Goal: Information Seeking & Learning: Check status

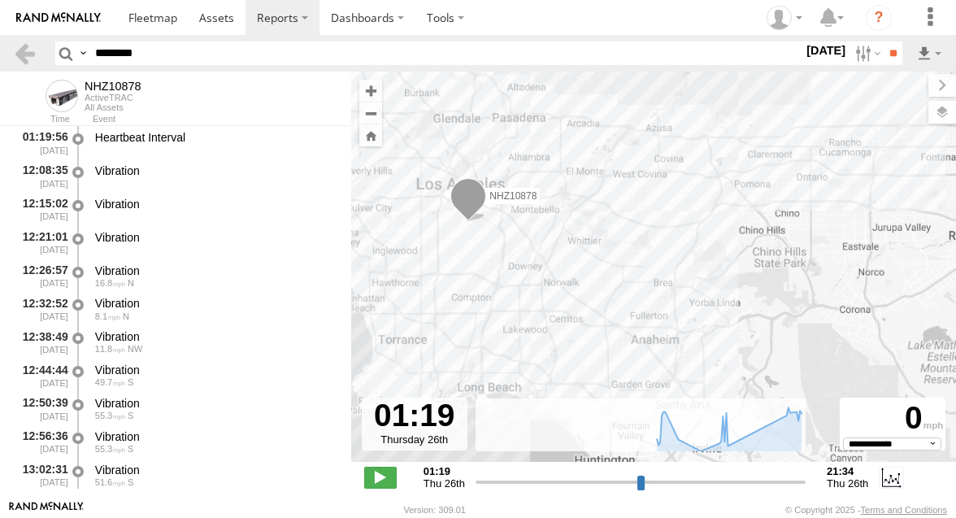
select select "**********"
type input "********"
click at [851, 54] on label at bounding box center [866, 53] width 35 height 24
click at [0, 0] on label at bounding box center [0, 0] width 0 height 0
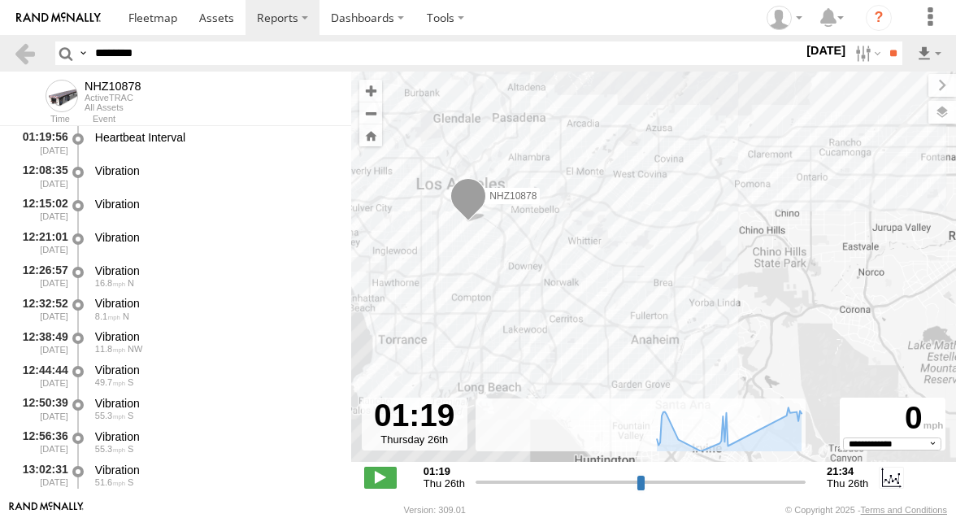
click at [0, 0] on label at bounding box center [0, 0] width 0 height 0
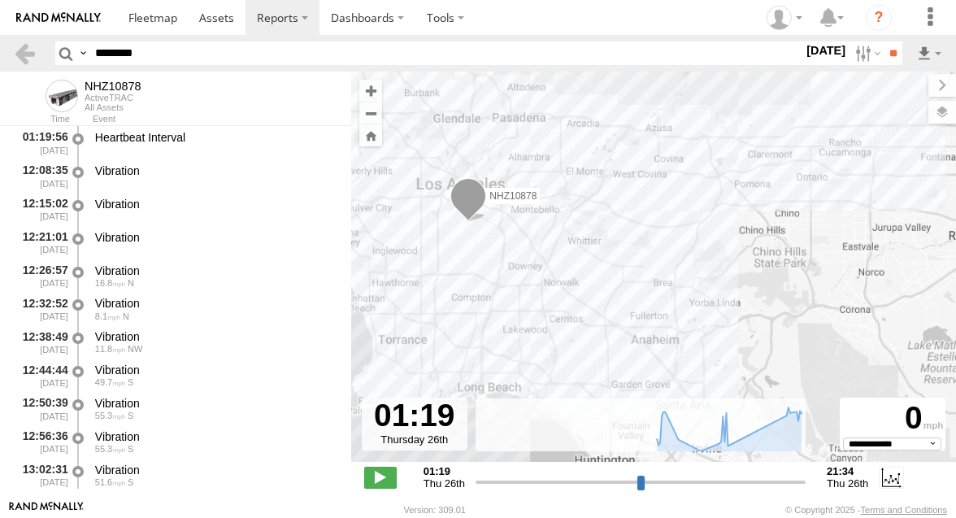
click at [0, 0] on label at bounding box center [0, 0] width 0 height 0
click at [898, 54] on input "**" at bounding box center [893, 53] width 19 height 24
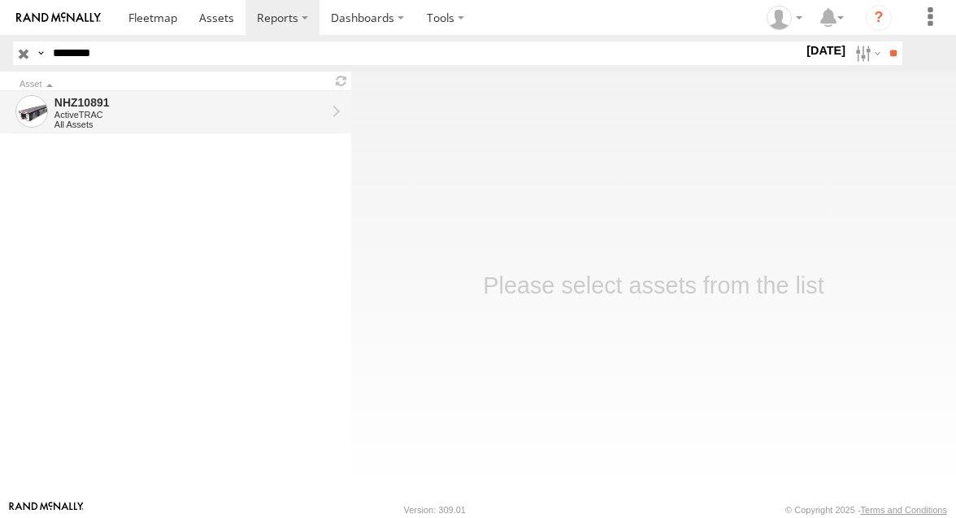
click at [238, 105] on div "NHZ10891" at bounding box center [190, 102] width 272 height 15
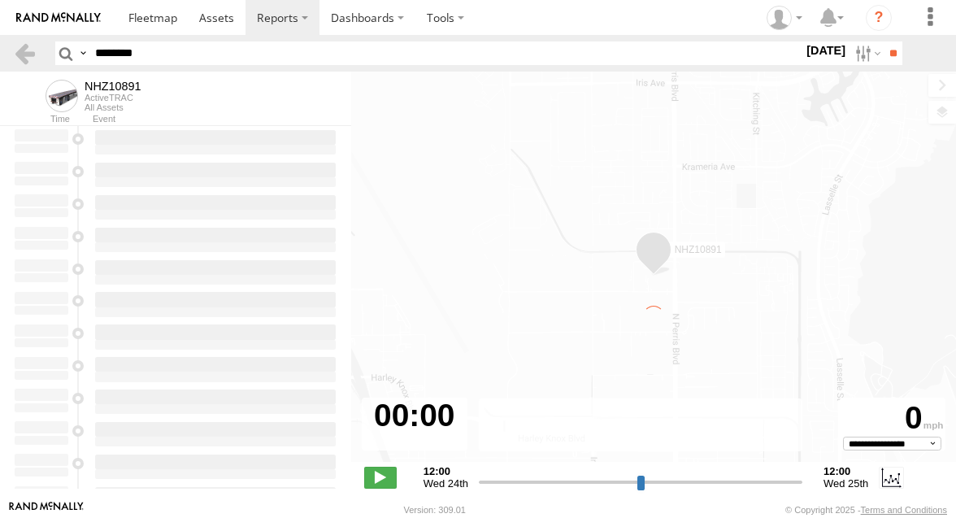
type input "**********"
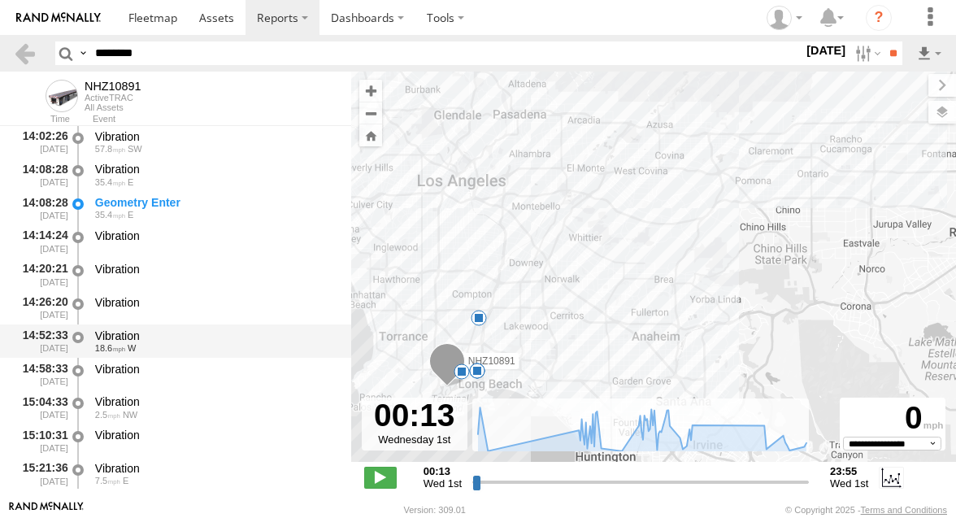
scroll to position [1791, 0]
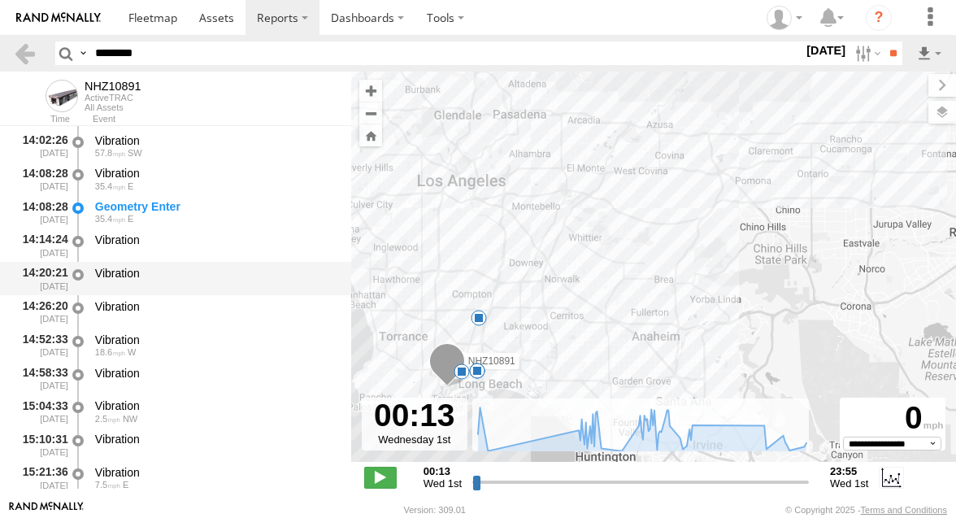
click at [150, 278] on div "Vibration" at bounding box center [215, 273] width 241 height 15
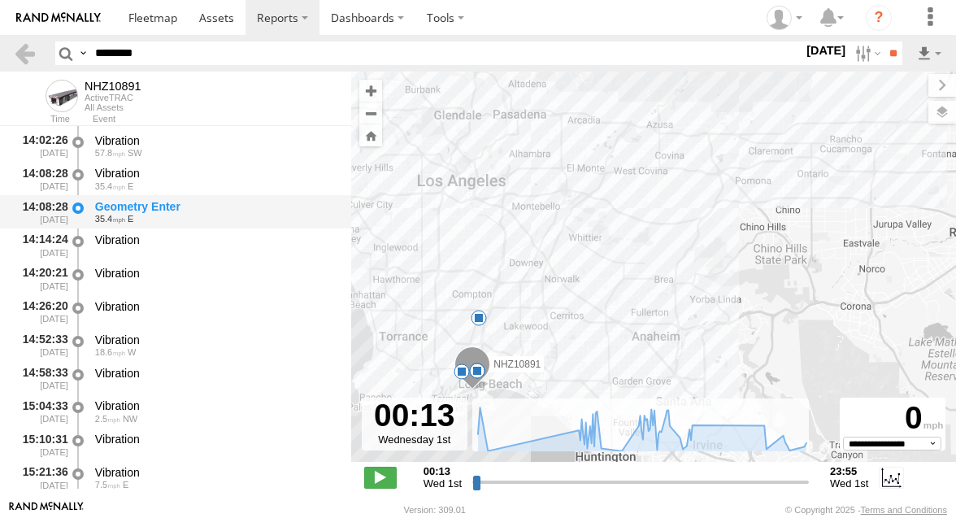
click at [162, 213] on div "Geometry Enter" at bounding box center [215, 206] width 241 height 15
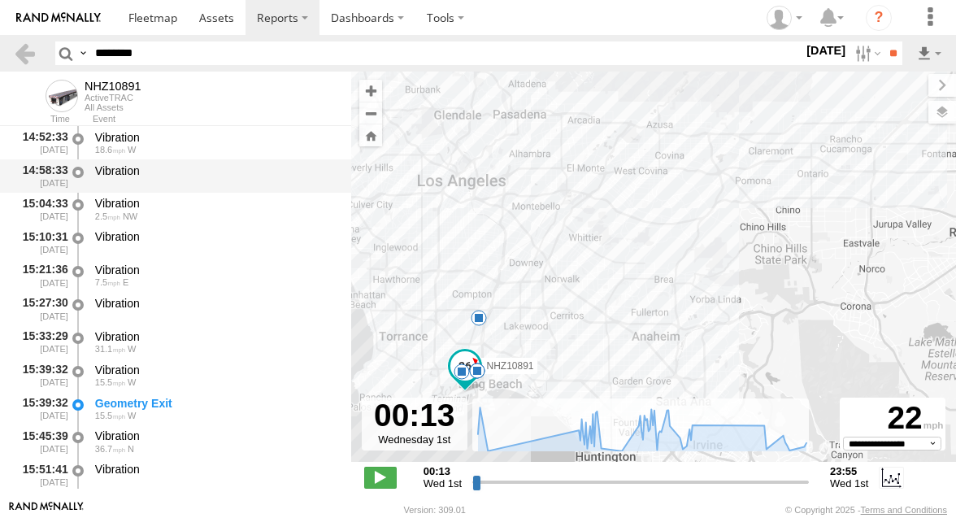
scroll to position [2031, 0]
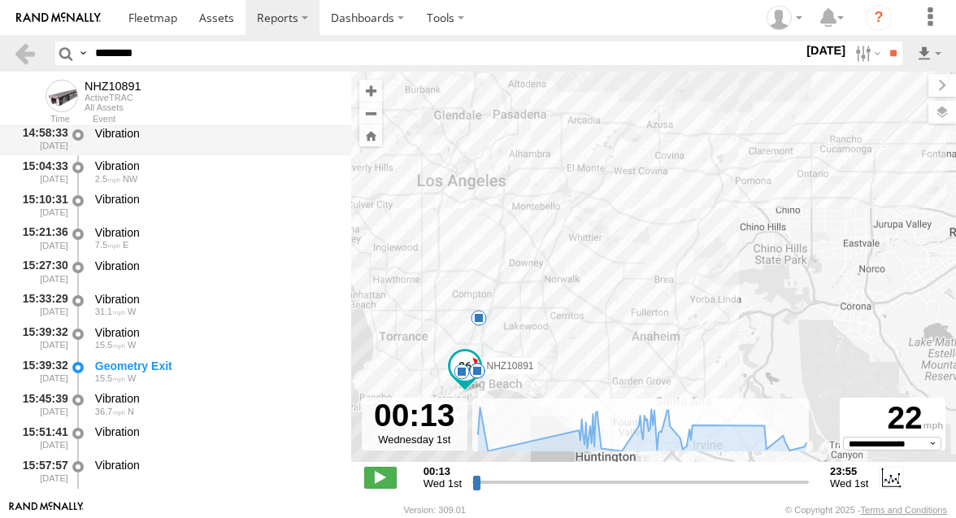
click at [192, 364] on div "Geometry Exit" at bounding box center [215, 366] width 241 height 15
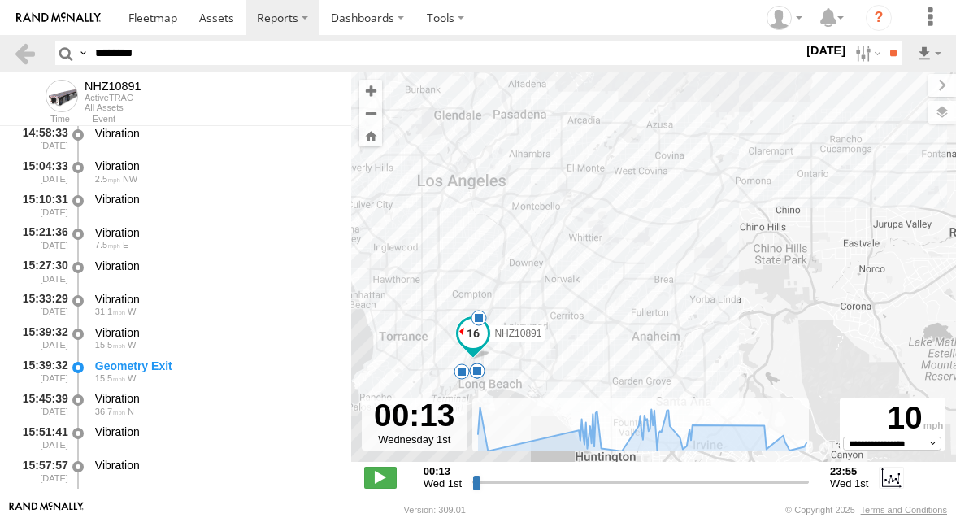
click at [163, 59] on input "********" at bounding box center [446, 53] width 715 height 24
paste input "text"
type input "********"
click at [884, 51] on input "**" at bounding box center [893, 53] width 19 height 24
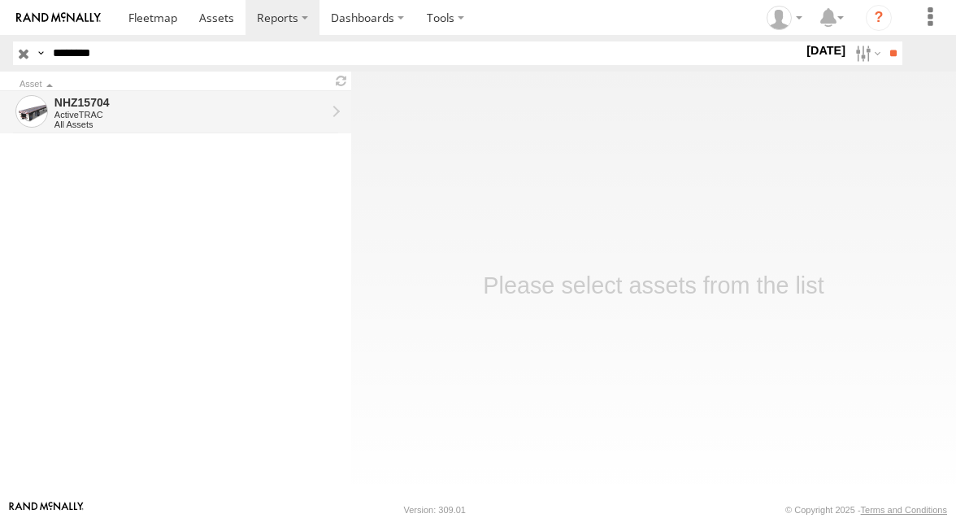
click at [258, 109] on div "NHZ15704" at bounding box center [190, 102] width 272 height 15
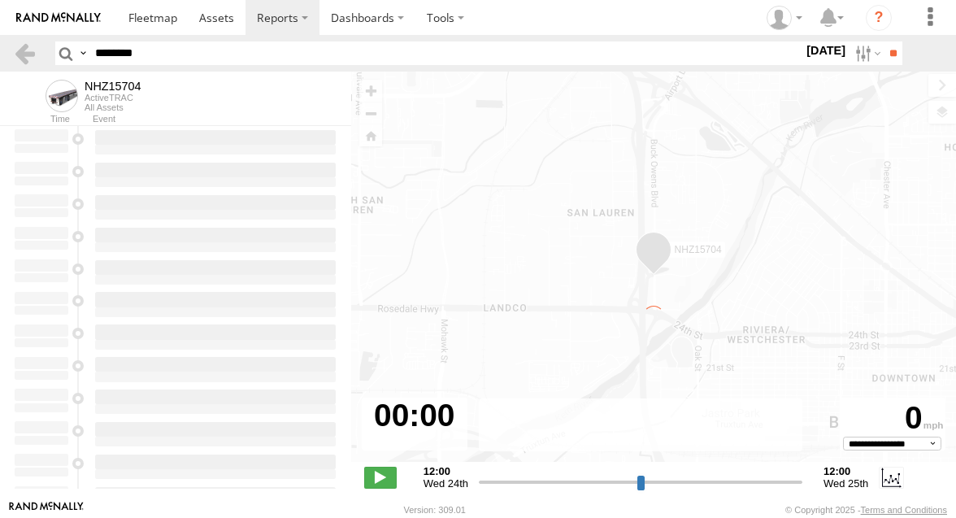
type input "**********"
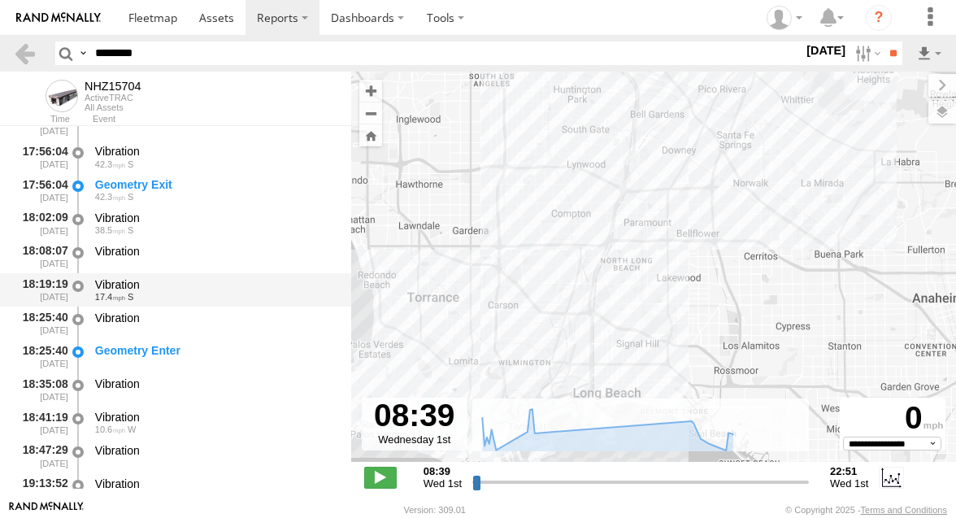
scroll to position [1093, 0]
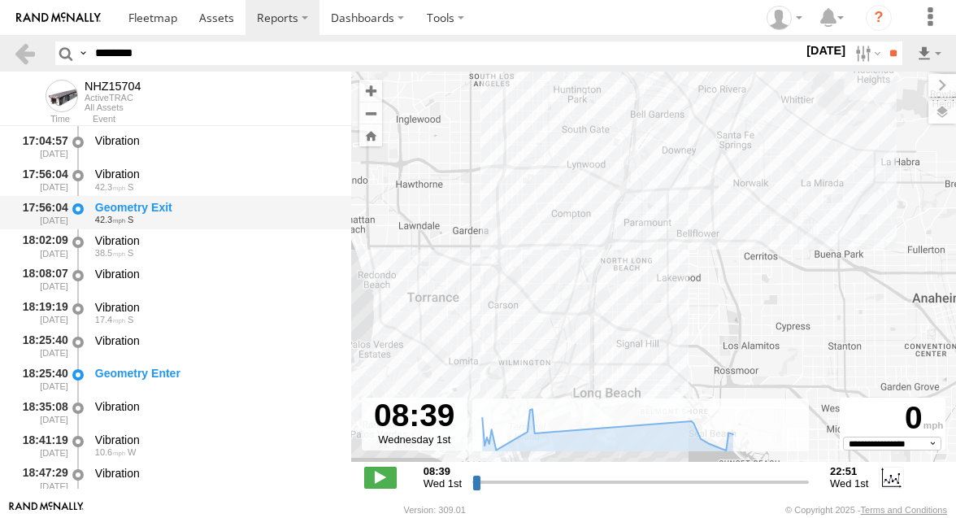
click at [258, 212] on div "Geometry Exit" at bounding box center [215, 207] width 241 height 15
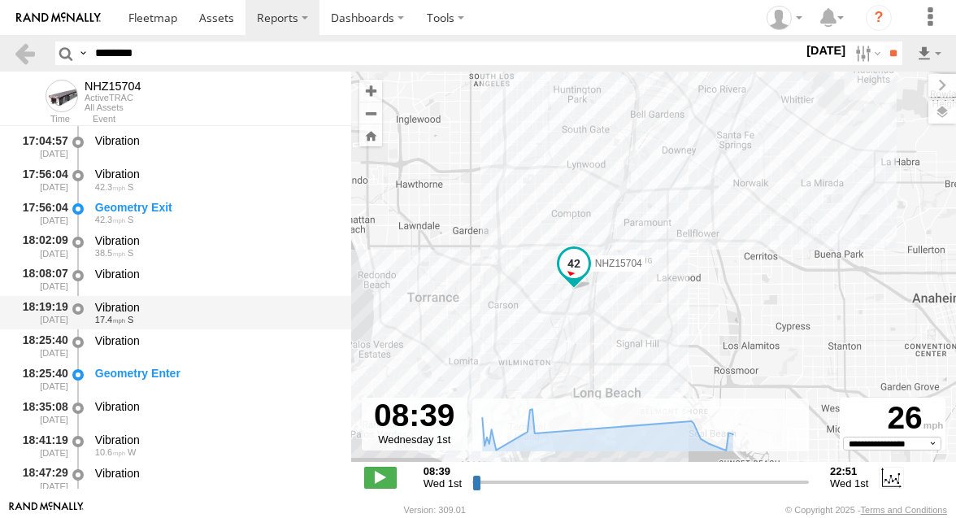
click at [242, 316] on div "17.4 S" at bounding box center [215, 320] width 241 height 10
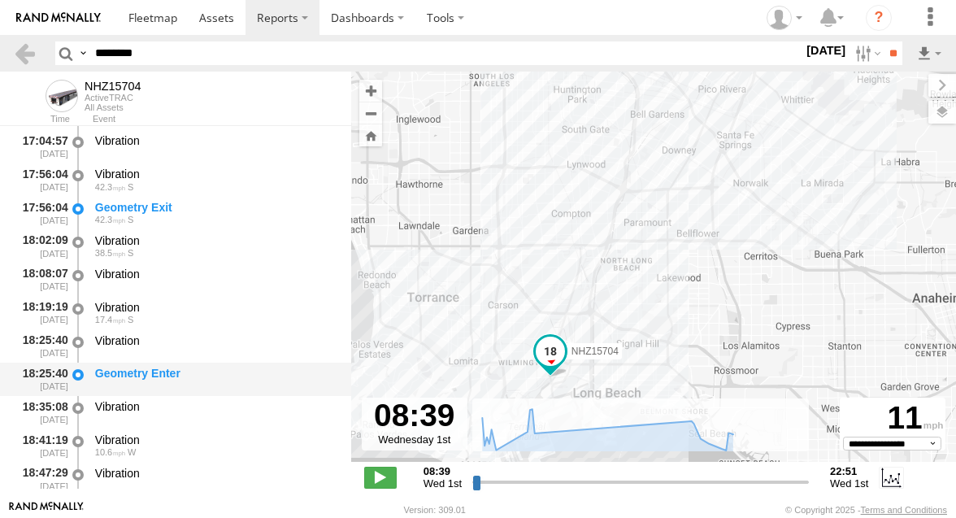
click at [240, 374] on div "Geometry Enter" at bounding box center [215, 373] width 241 height 15
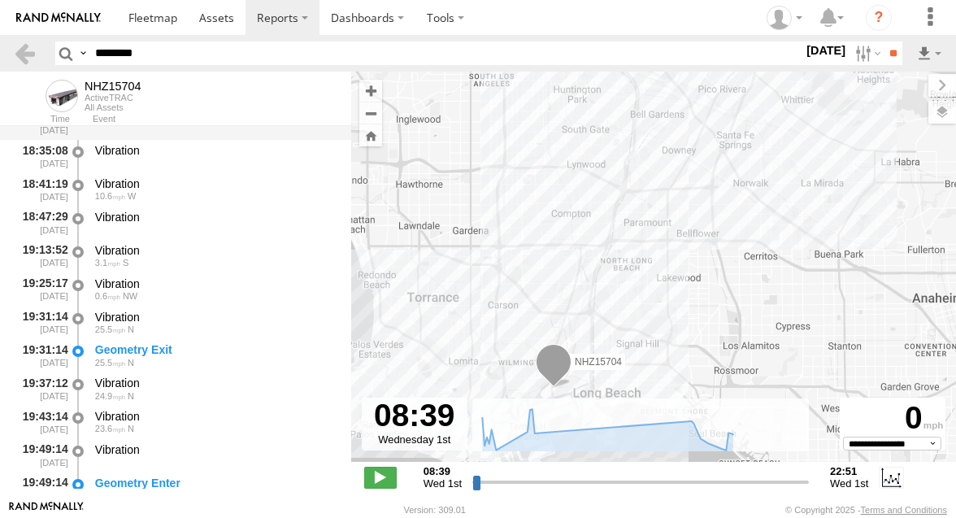
scroll to position [1359, 0]
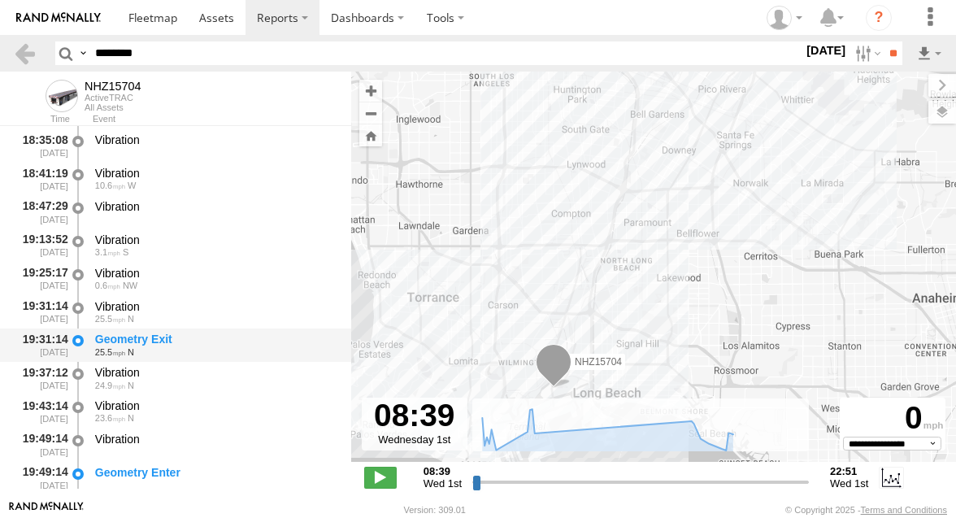
click at [232, 344] on div "Geometry Exit" at bounding box center [215, 339] width 241 height 15
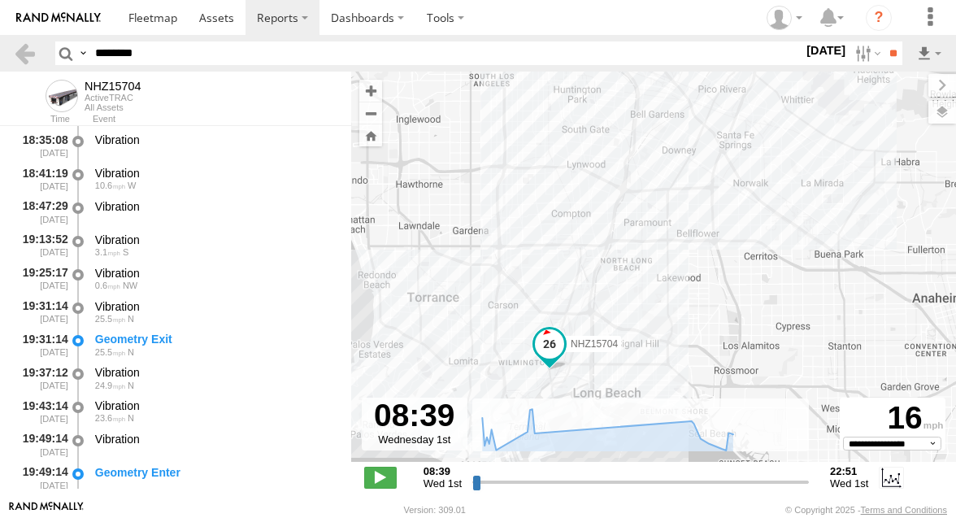
click at [104, 49] on input "********" at bounding box center [446, 53] width 715 height 24
paste input "text"
type input "********"
click at [884, 50] on input "**" at bounding box center [893, 53] width 19 height 24
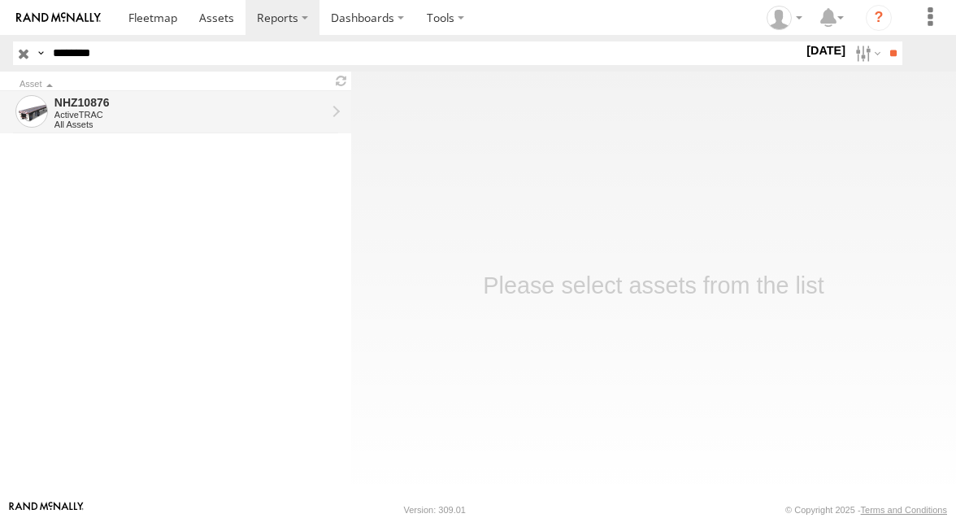
click at [248, 121] on div "All Assets" at bounding box center [190, 125] width 272 height 10
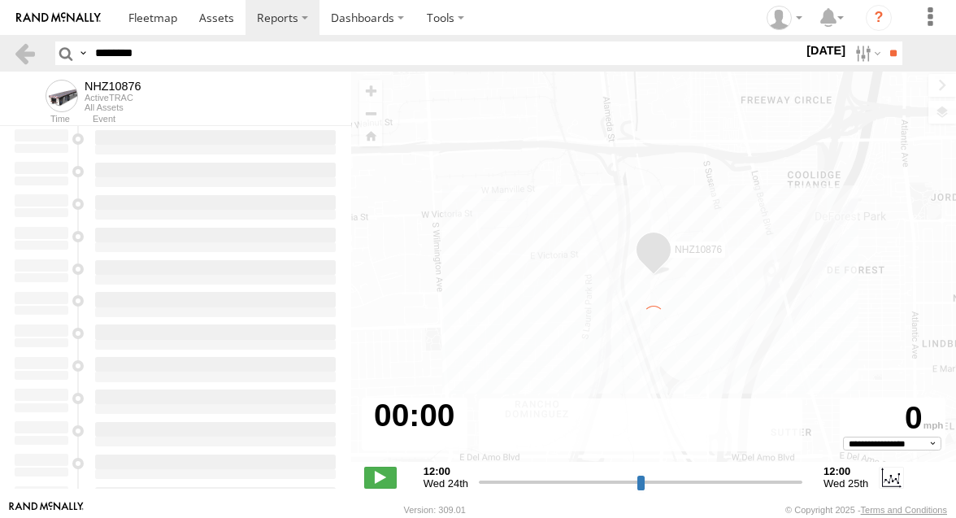
type input "**********"
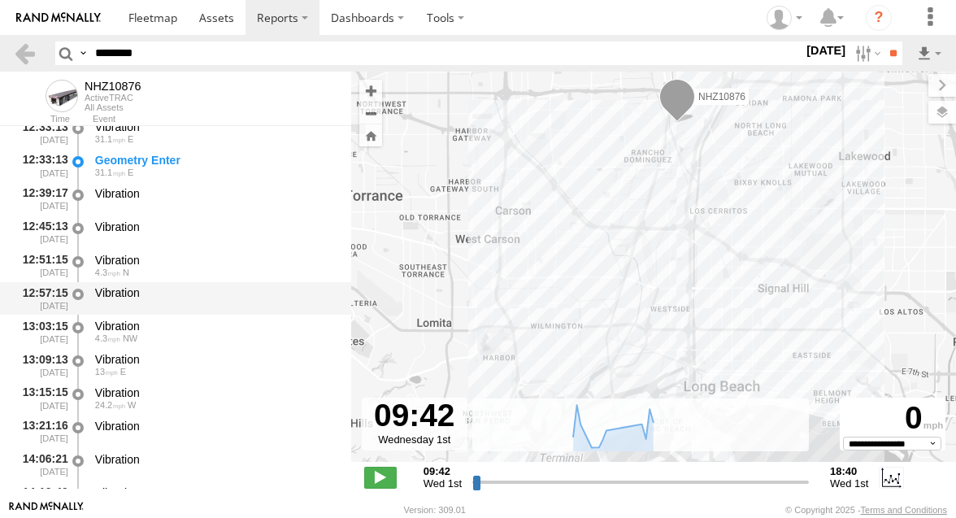
scroll to position [229, 0]
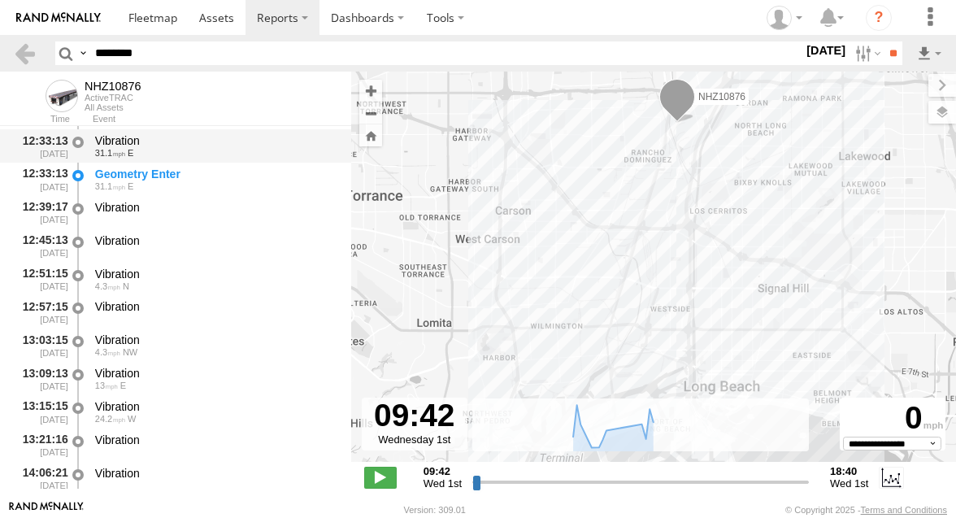
click at [136, 163] on div "12:33:13 [DATE] Vibration 31.1 E" at bounding box center [175, 145] width 351 height 33
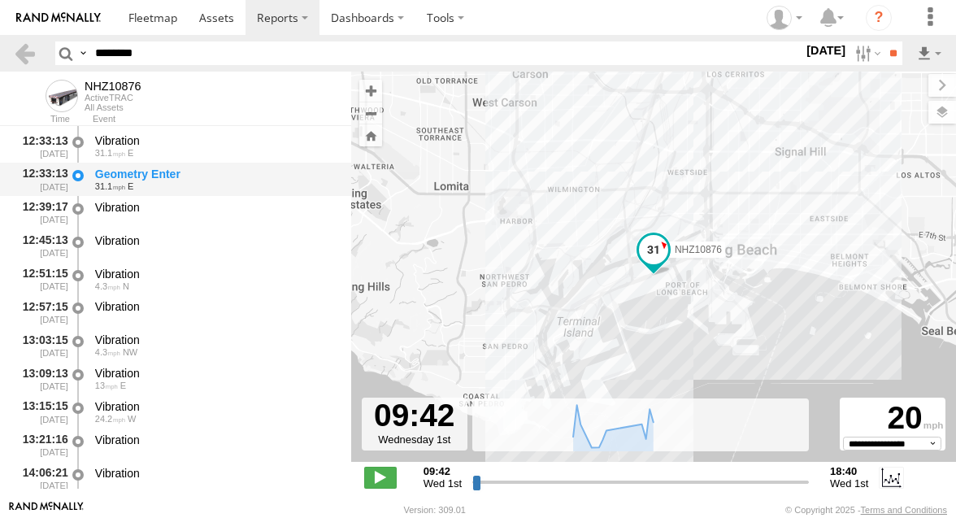
click at [138, 168] on div "Geometry Enter" at bounding box center [215, 174] width 241 height 15
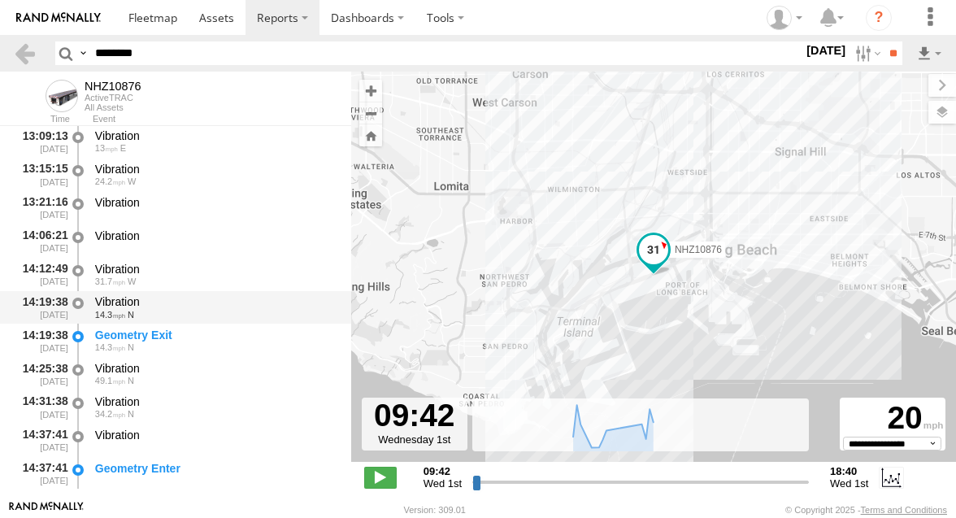
scroll to position [472, 0]
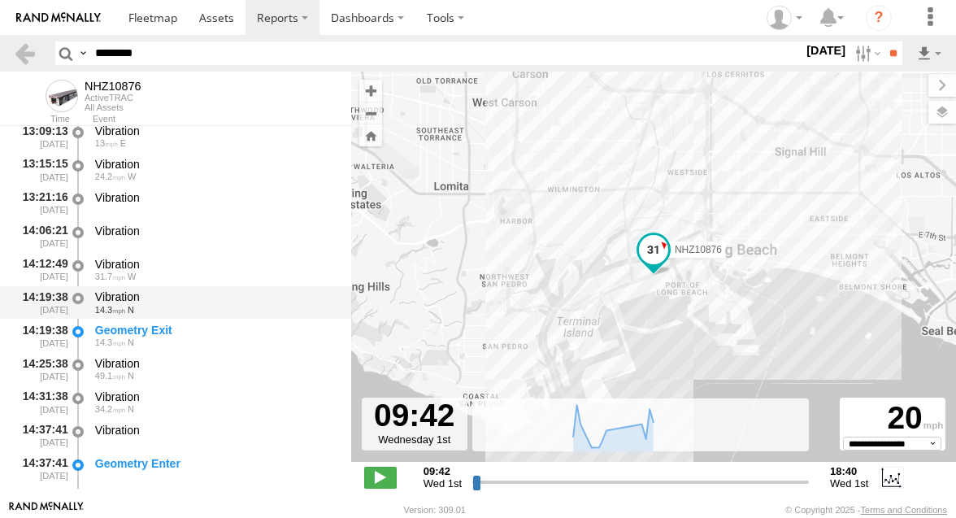
click at [179, 319] on div "14:19:38 [DATE] Vibration 14.3 N" at bounding box center [175, 302] width 351 height 33
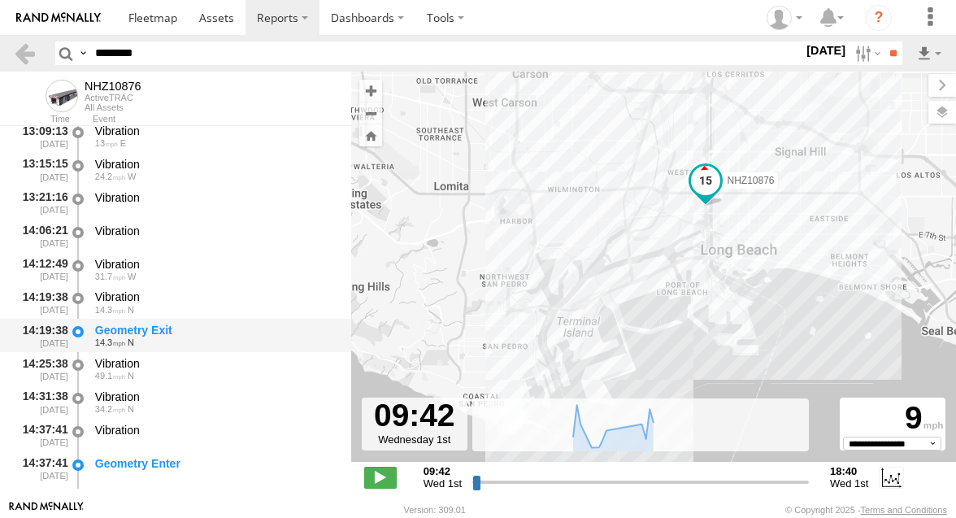
click at [179, 340] on div "14.3 N" at bounding box center [215, 342] width 241 height 10
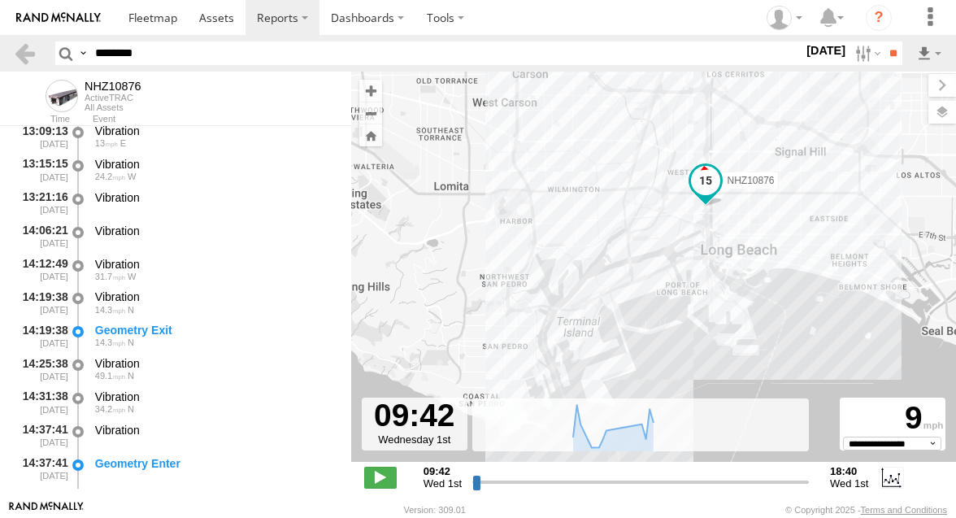
click at [112, 51] on input "********" at bounding box center [446, 53] width 715 height 24
paste input "text"
type input "********"
click at [893, 63] on input "**" at bounding box center [893, 53] width 19 height 24
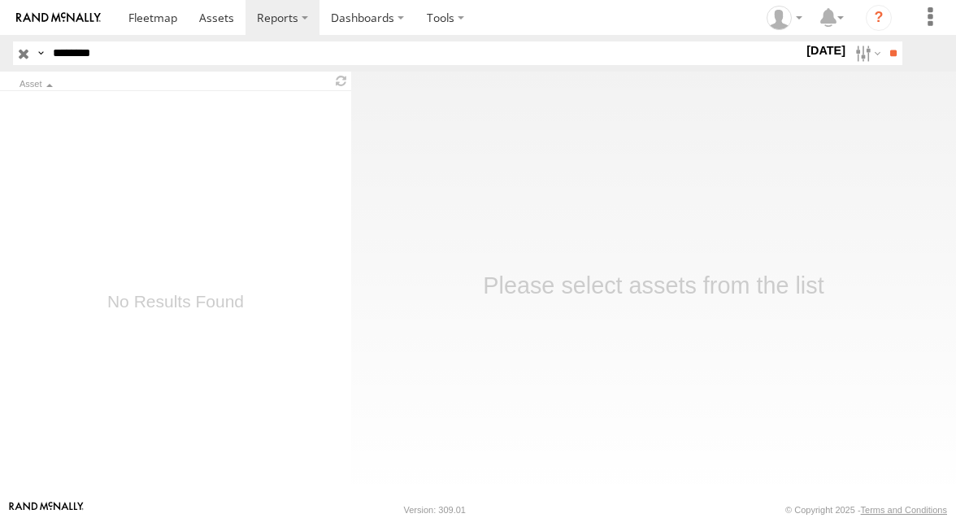
click at [189, 58] on input "********" at bounding box center [424, 53] width 757 height 24
paste input "text"
type input "********"
click at [884, 61] on input "**" at bounding box center [893, 53] width 19 height 24
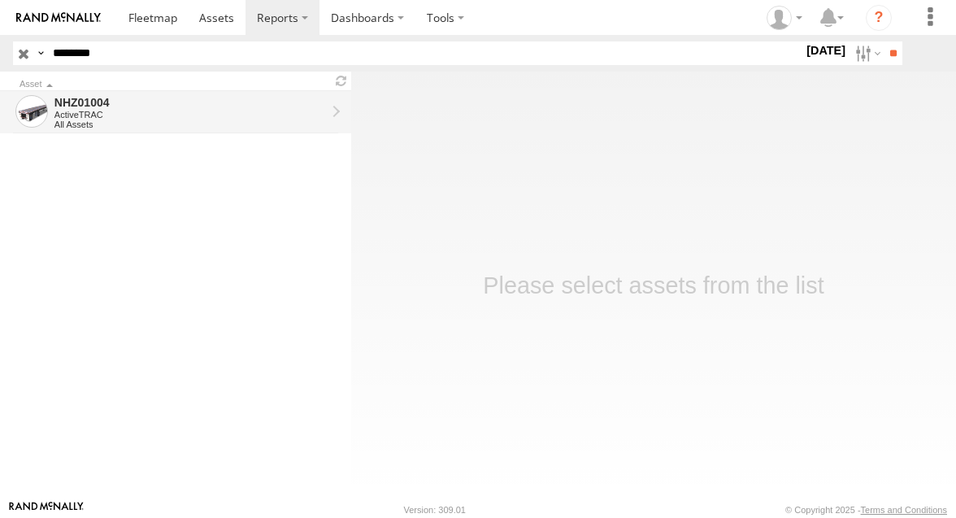
click at [189, 106] on div "NHZ01004" at bounding box center [190, 102] width 272 height 15
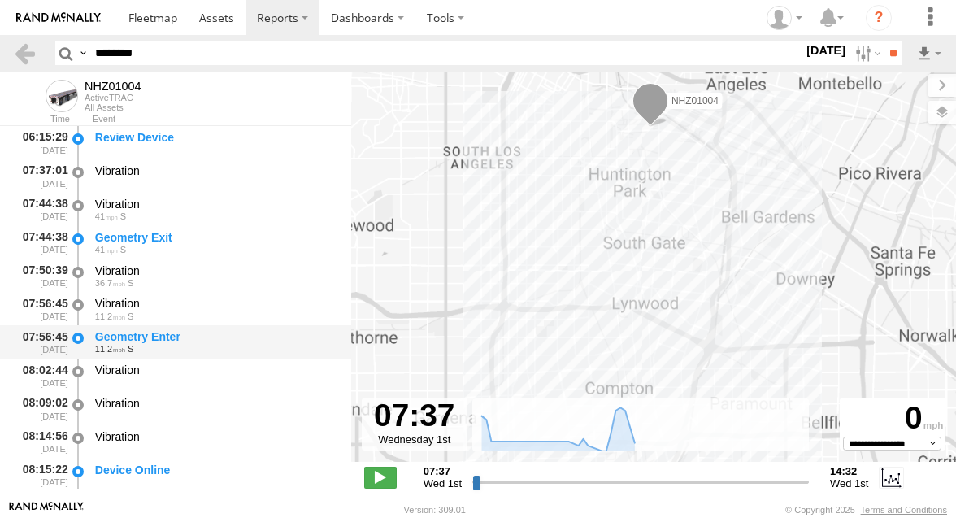
scroll to position [80, 0]
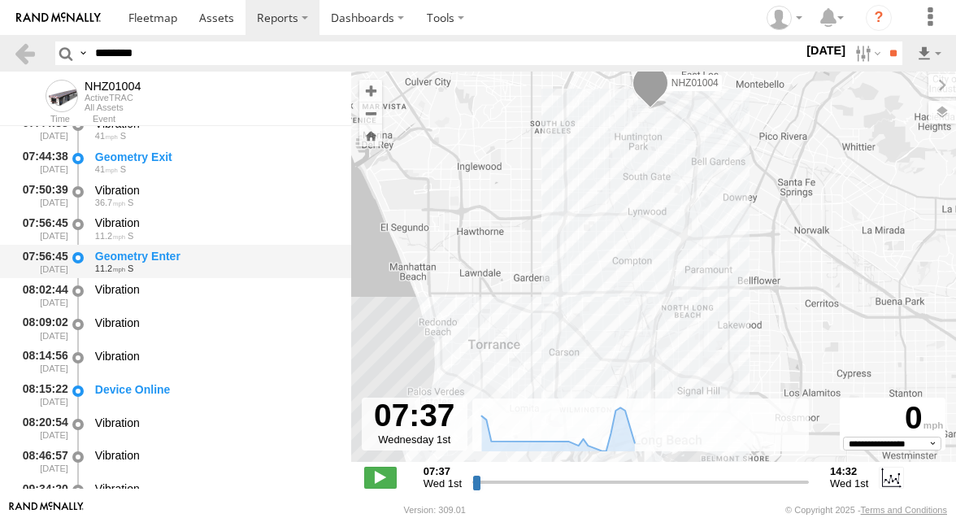
click at [224, 261] on div "Geometry Enter" at bounding box center [215, 256] width 241 height 15
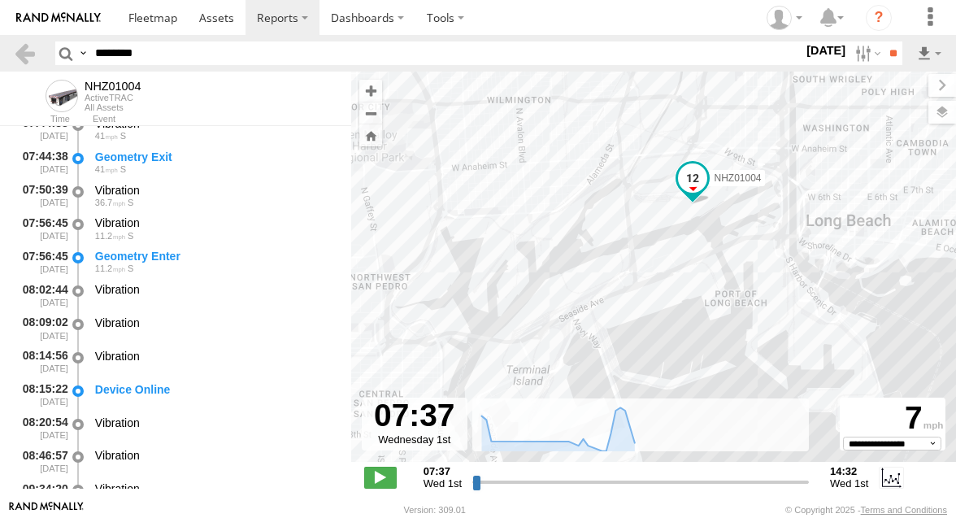
drag, startPoint x: 684, startPoint y: 192, endPoint x: 684, endPoint y: 228, distance: 35.8
click at [684, 228] on div "NHZ01004" at bounding box center [653, 275] width 605 height 407
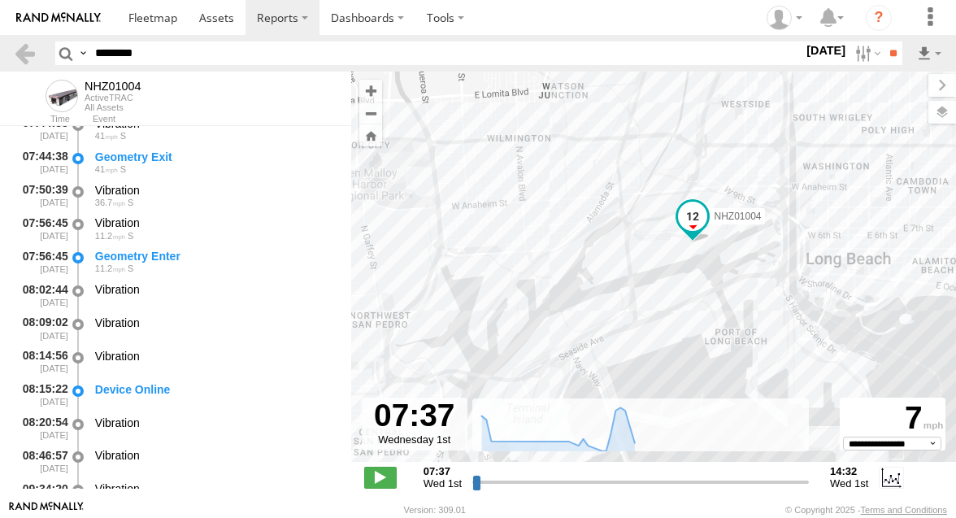
click at [645, 251] on div "NHZ01004" at bounding box center [653, 275] width 605 height 407
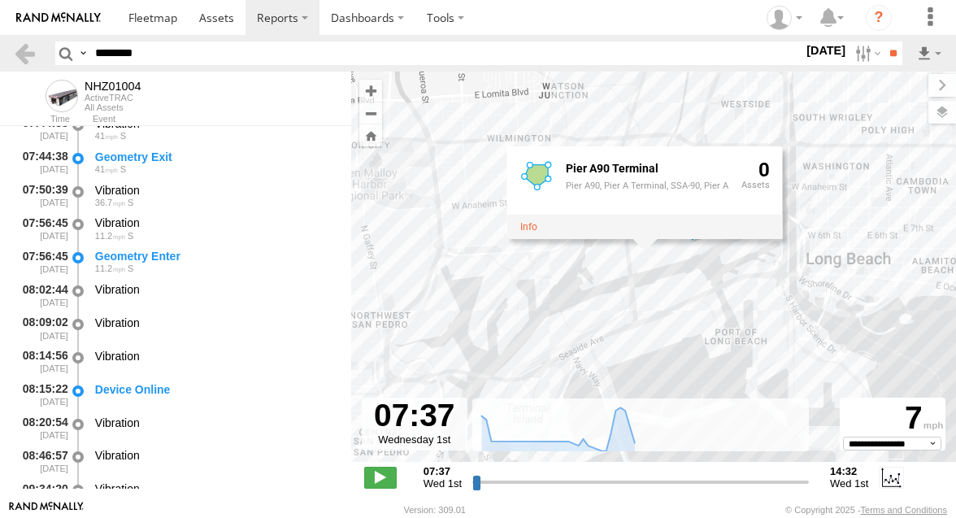
click at [592, 288] on div "NHZ01004 Pier A90 Terminal Pier A90, Pier A Terminal, SSA-90, Pier A 0" at bounding box center [653, 275] width 605 height 407
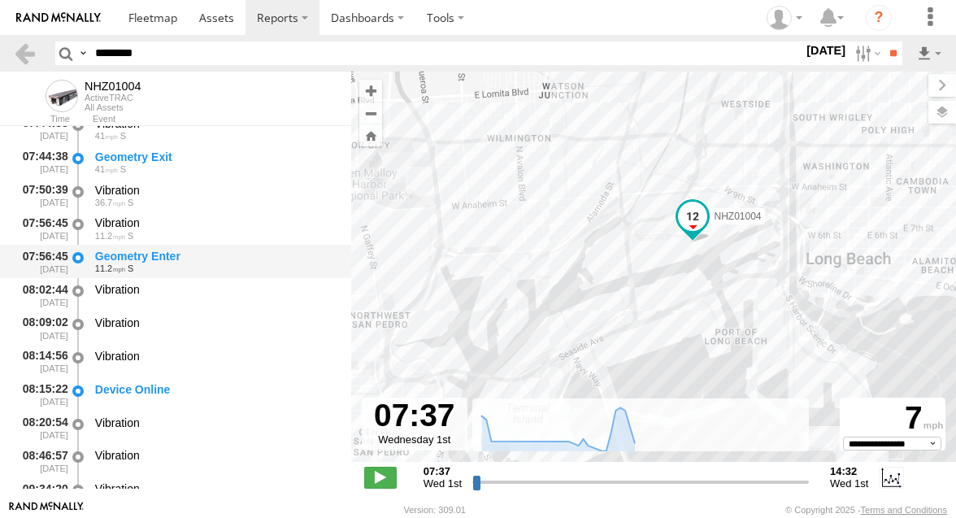
click at [208, 250] on div "Geometry Enter" at bounding box center [215, 256] width 241 height 15
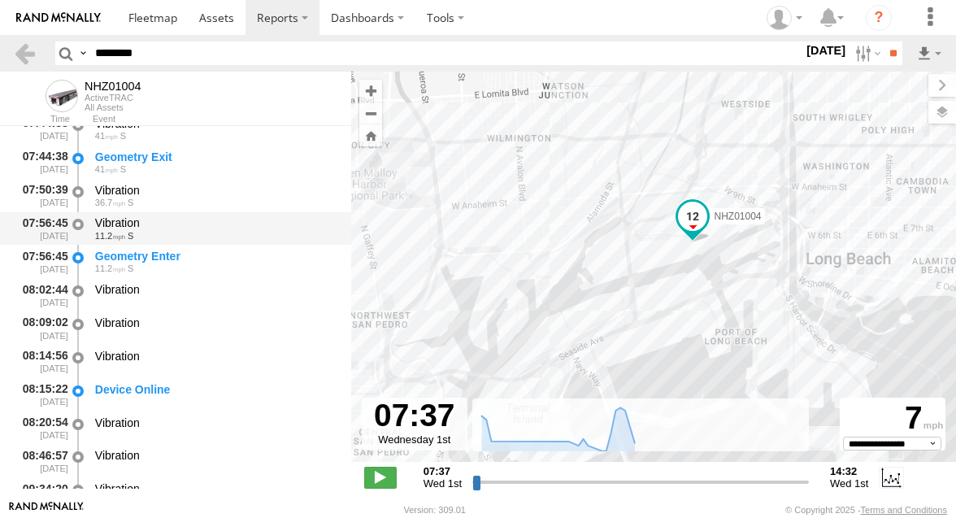
click at [210, 226] on div "Vibration" at bounding box center [215, 222] width 241 height 15
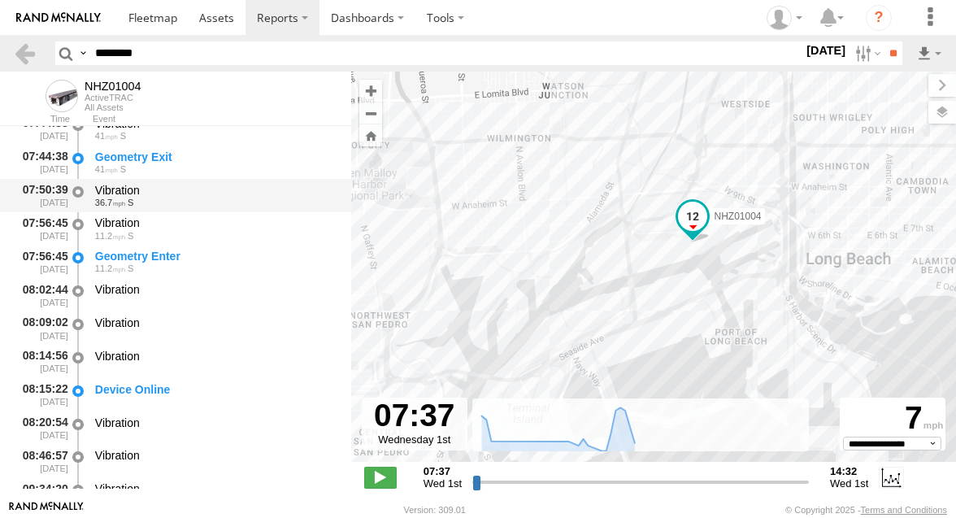
click at [210, 194] on div "Vibration" at bounding box center [215, 190] width 241 height 15
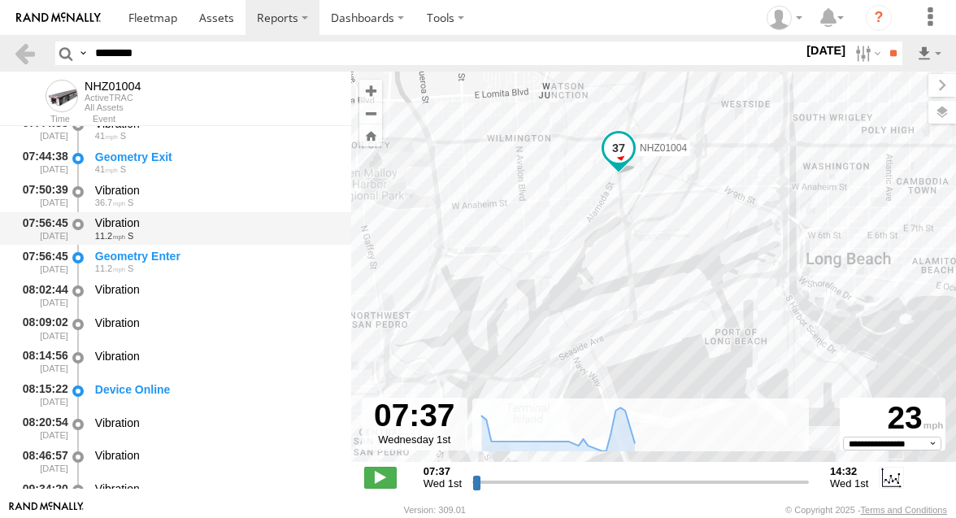
click at [198, 227] on div "Vibration" at bounding box center [215, 222] width 241 height 15
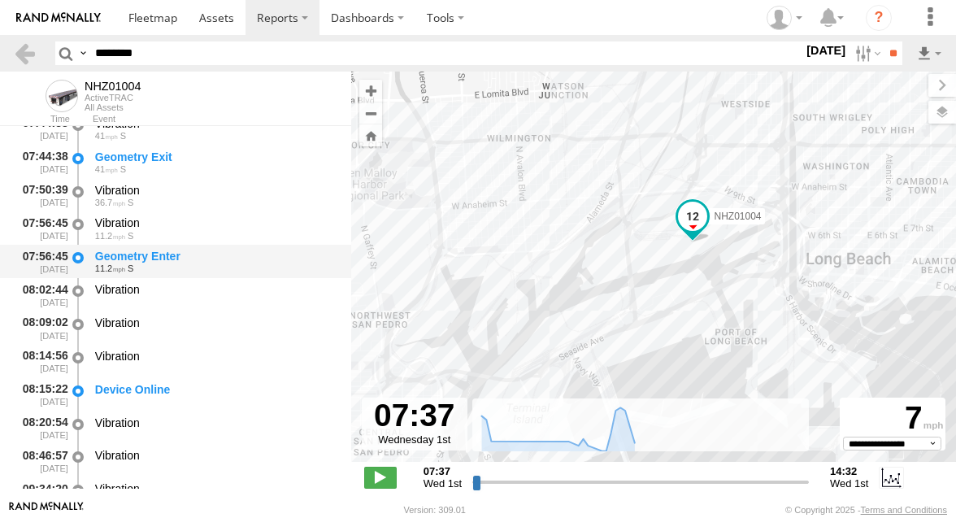
click at [195, 252] on div "Geometry Enter" at bounding box center [215, 256] width 241 height 15
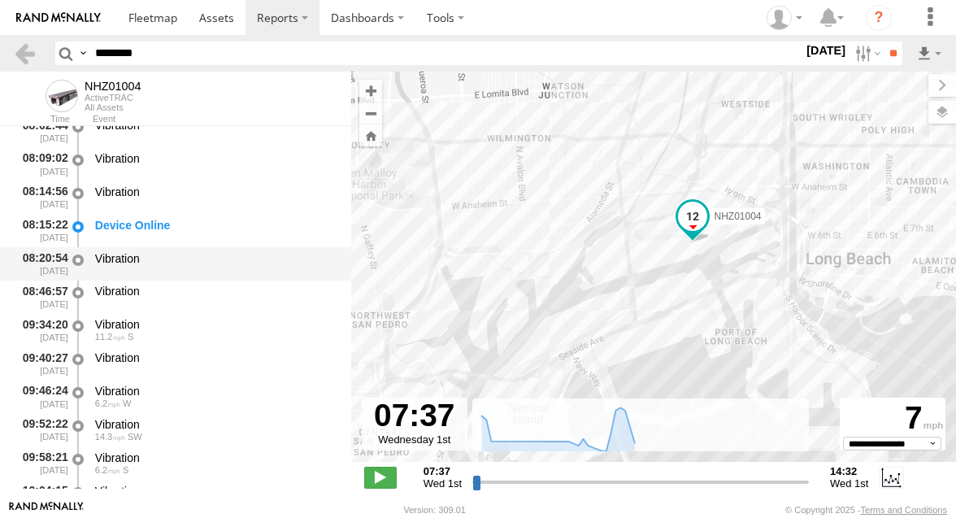
scroll to position [169, 0]
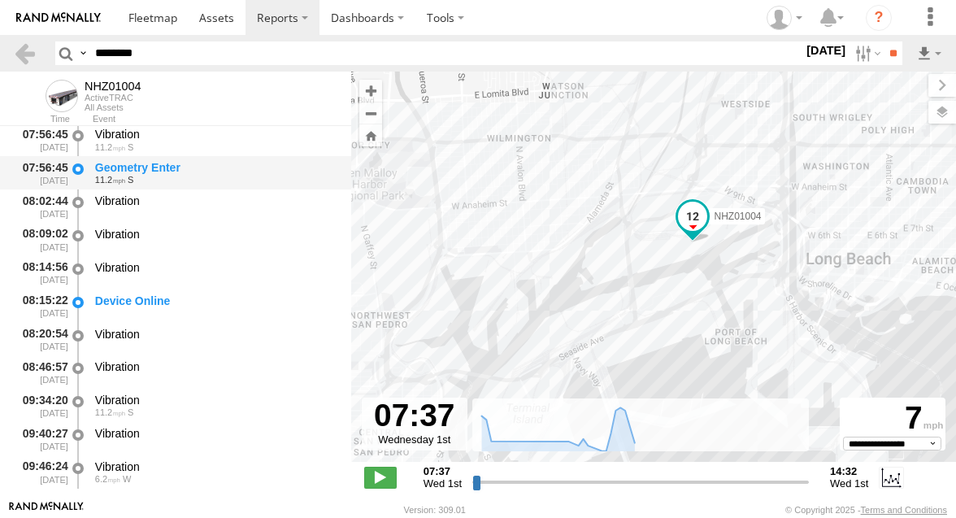
click at [211, 178] on div "11.2 S" at bounding box center [215, 180] width 241 height 10
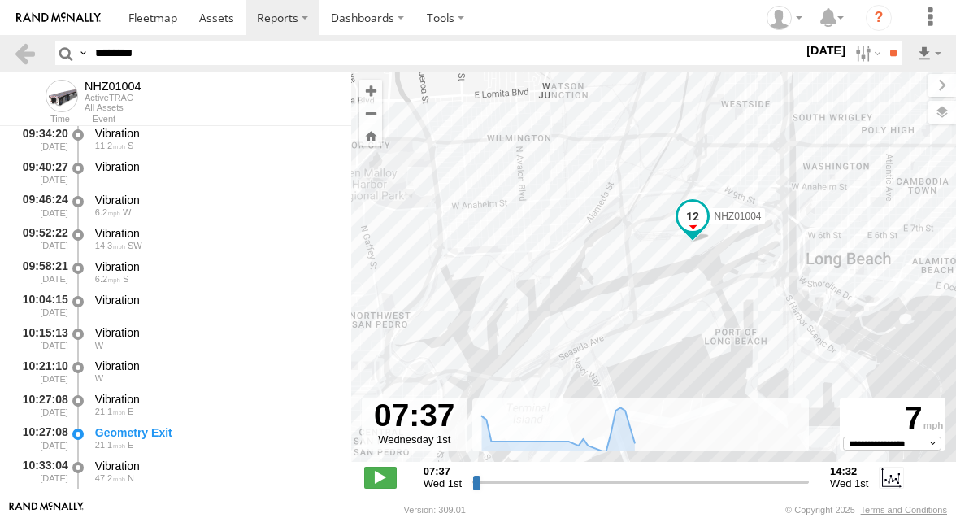
scroll to position [462, 0]
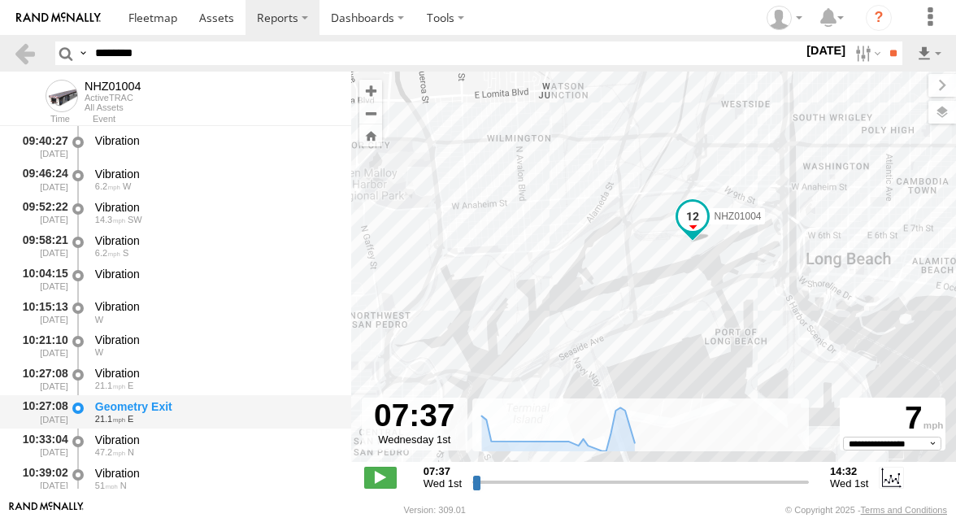
click at [189, 415] on div "21.1 E" at bounding box center [215, 419] width 241 height 10
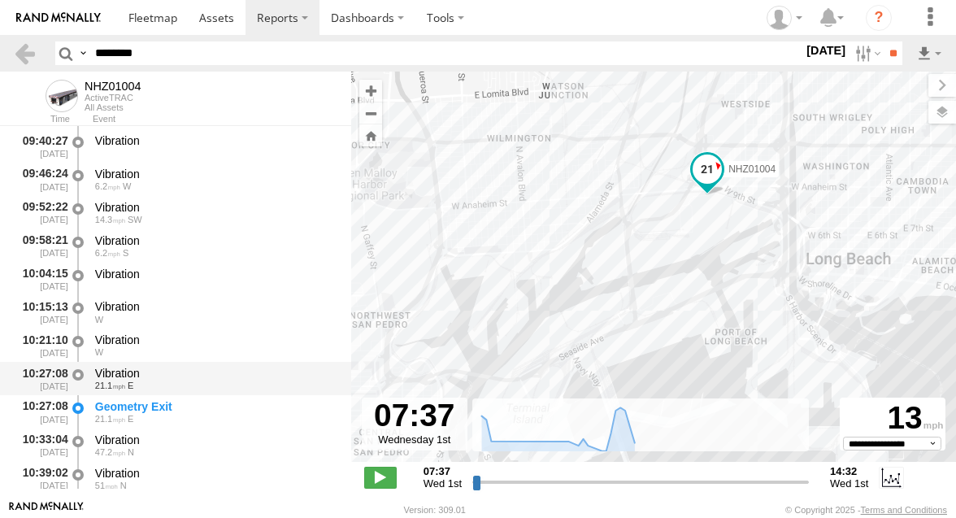
click at [190, 378] on div "Vibration" at bounding box center [215, 373] width 241 height 15
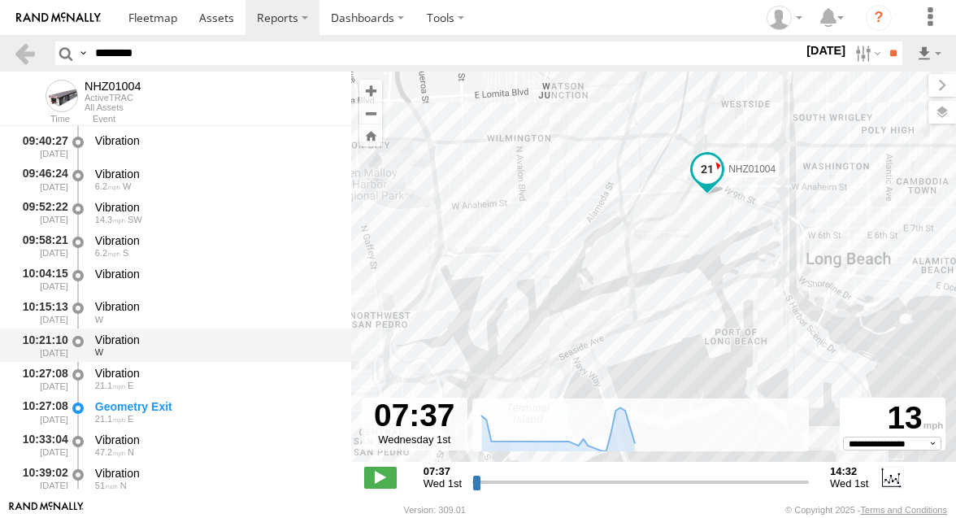
click at [190, 339] on div "Vibration" at bounding box center [215, 340] width 241 height 15
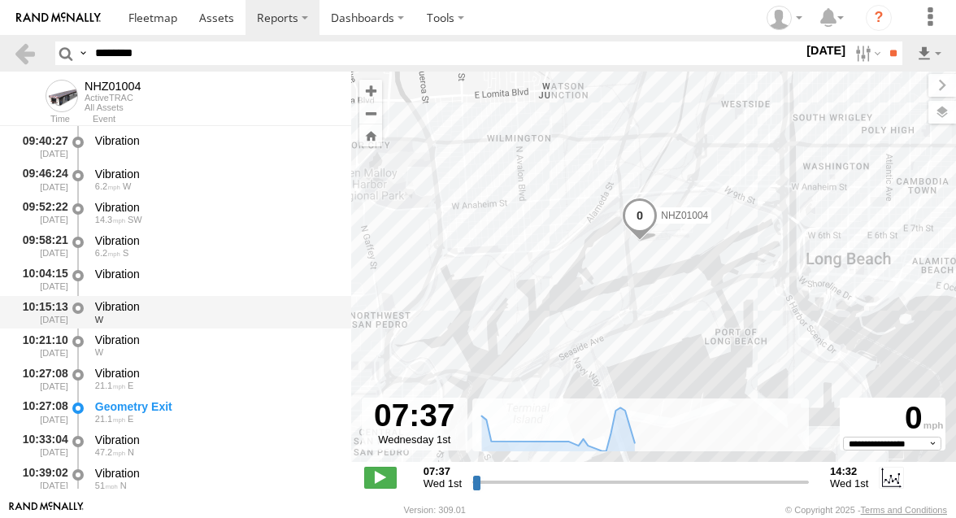
click at [190, 303] on div "Vibration" at bounding box center [215, 306] width 241 height 15
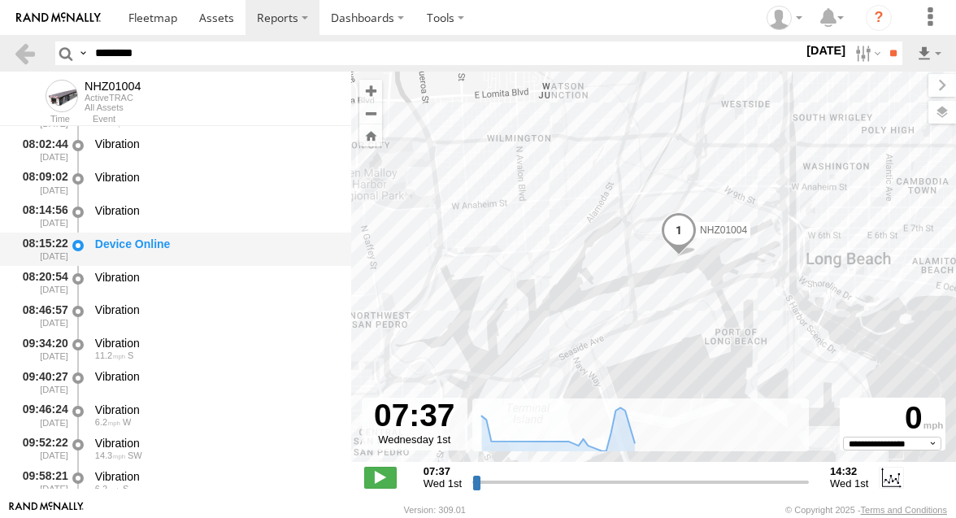
scroll to position [210, 0]
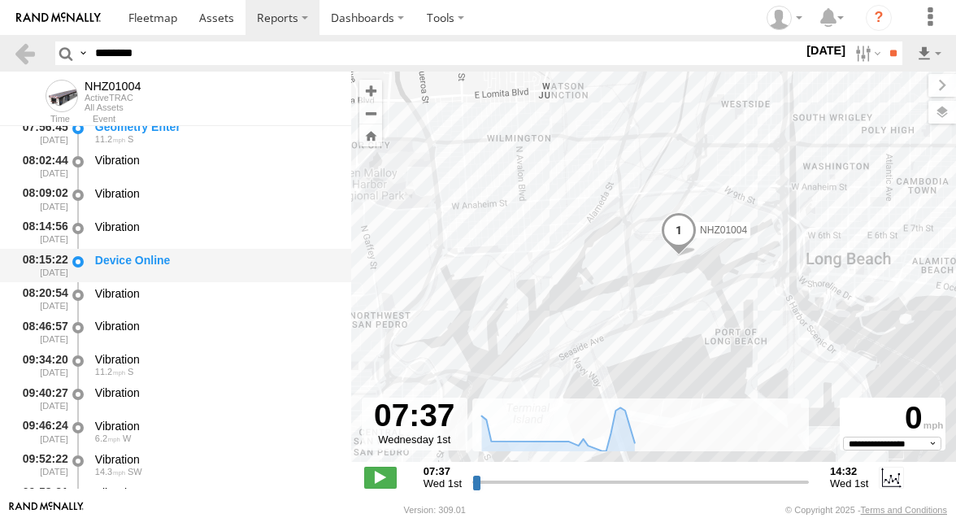
click at [251, 260] on div "Device Online" at bounding box center [215, 260] width 241 height 15
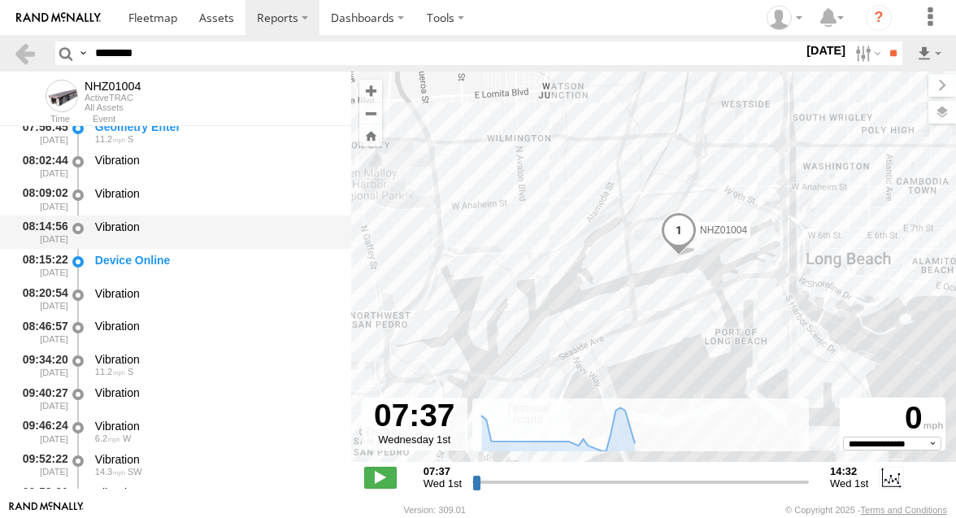
click at [251, 241] on div "Vibration" at bounding box center [216, 232] width 246 height 30
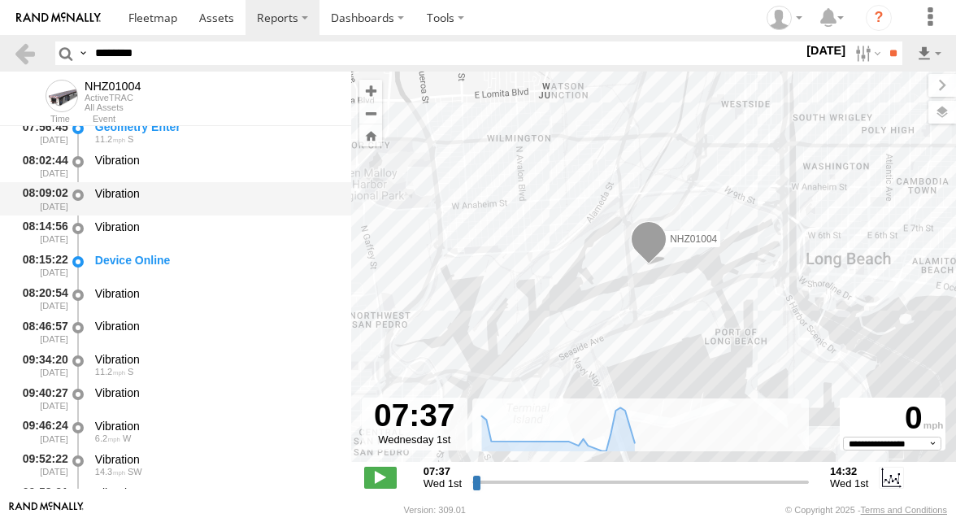
click at [251, 211] on div "Vibration" at bounding box center [216, 199] width 246 height 30
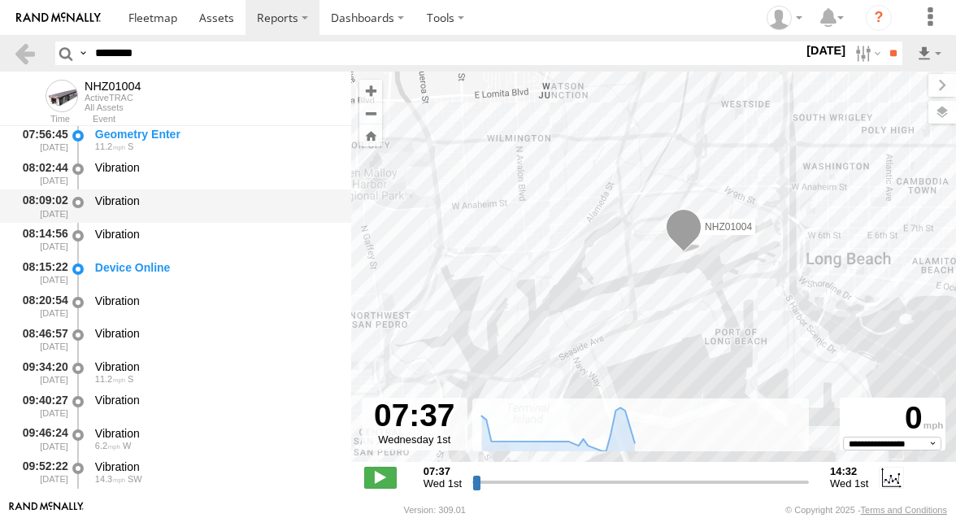
click at [249, 193] on div "Vibration" at bounding box center [216, 206] width 246 height 30
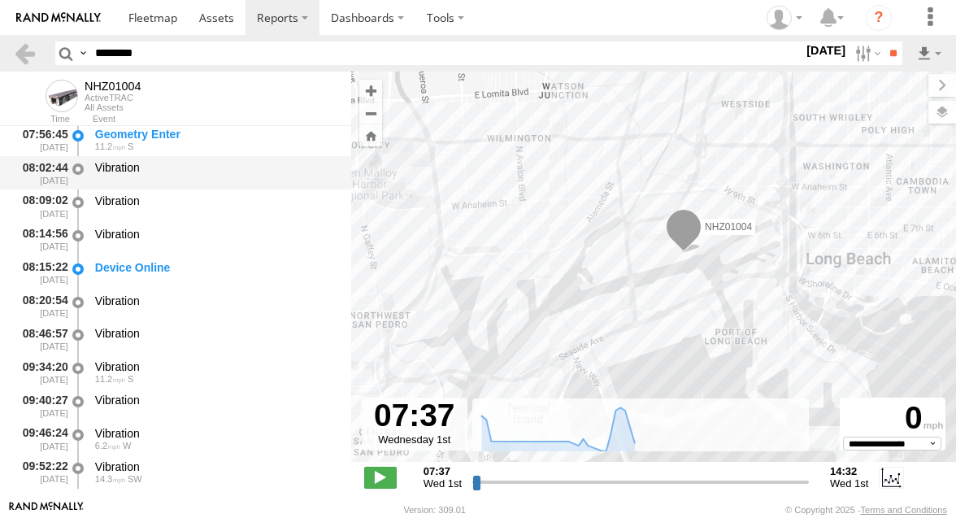
click at [249, 184] on div "Vibration" at bounding box center [216, 173] width 246 height 30
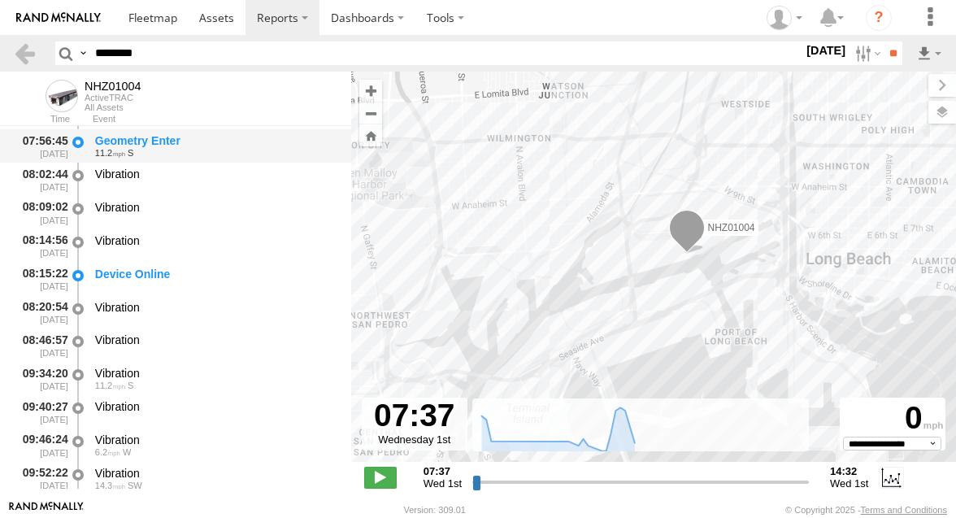
click at [249, 151] on div "11.2 S" at bounding box center [215, 153] width 241 height 10
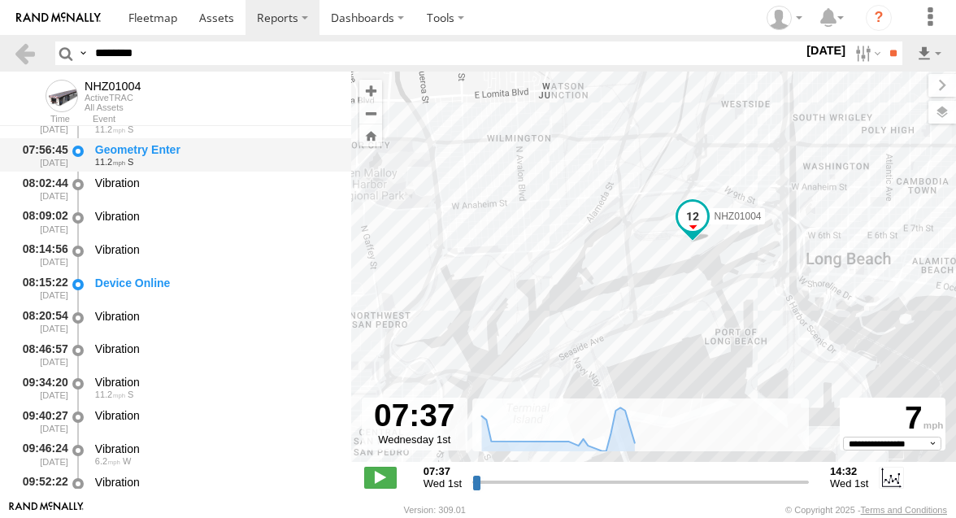
scroll to position [182, 0]
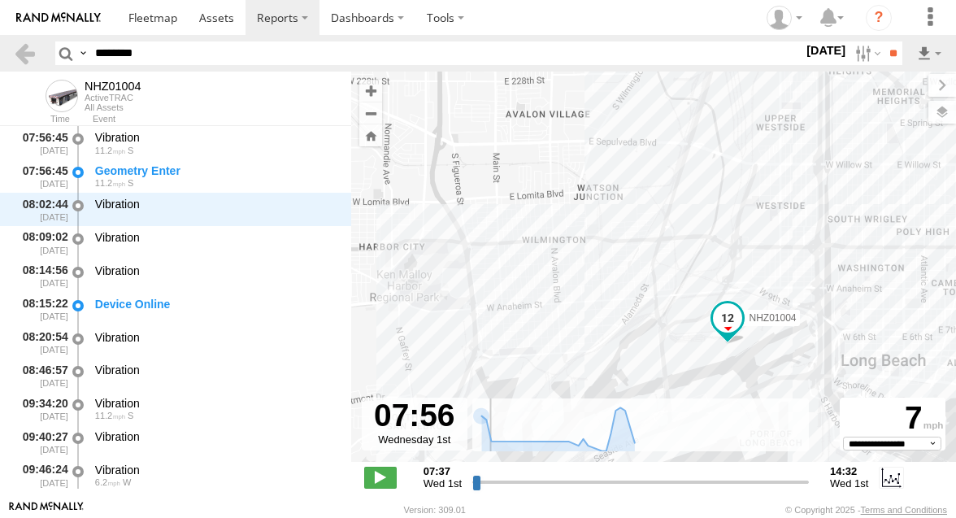
drag, startPoint x: 475, startPoint y: 478, endPoint x: 491, endPoint y: 478, distance: 16.3
click at [491, 478] on input "range" at bounding box center [640, 481] width 337 height 15
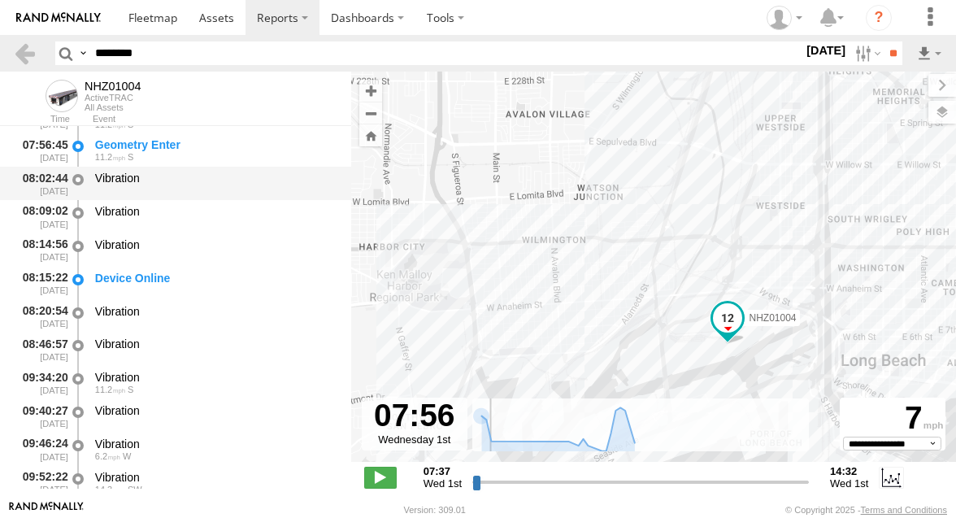
scroll to position [185, 0]
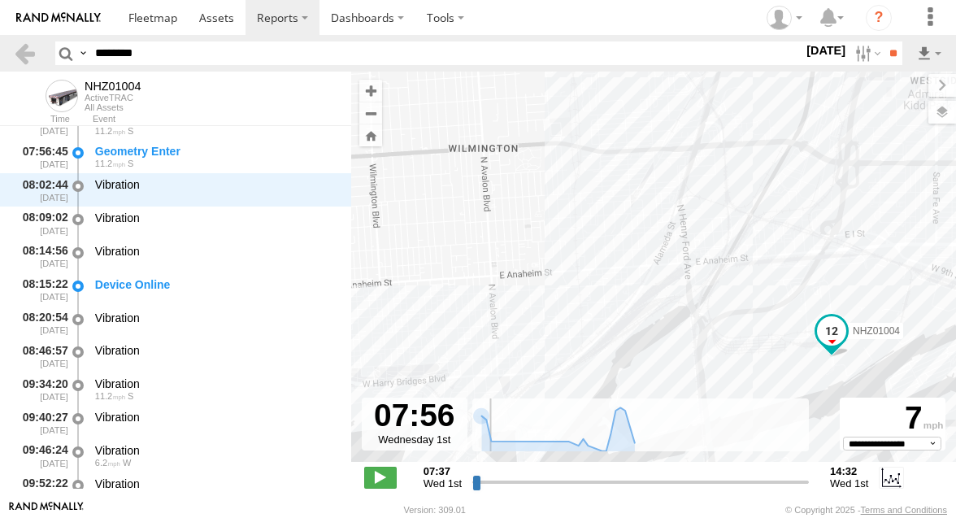
drag, startPoint x: 587, startPoint y: 315, endPoint x: 498, endPoint y: 294, distance: 90.9
click at [498, 294] on div "NHZ01004" at bounding box center [653, 275] width 605 height 407
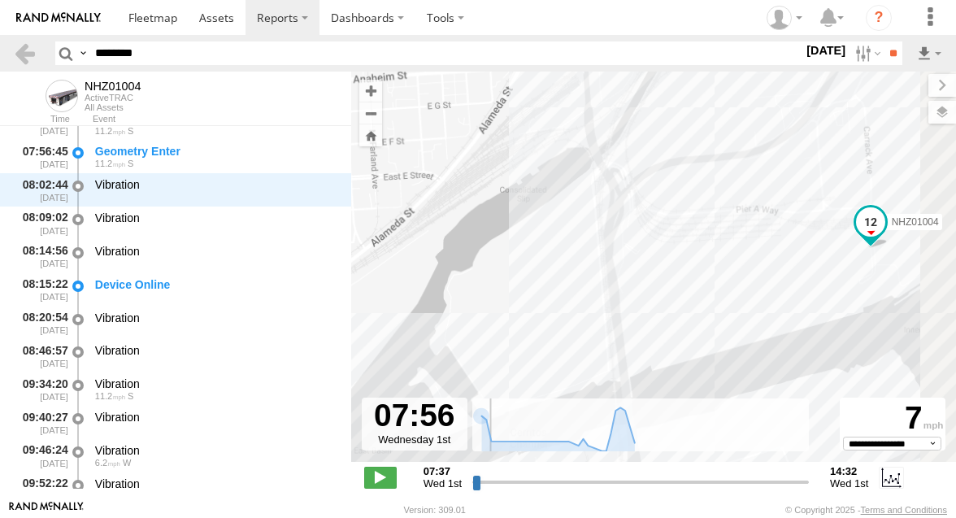
drag, startPoint x: 609, startPoint y: 355, endPoint x: 485, endPoint y: 265, distance: 153.0
click at [485, 265] on div "NHZ01004" at bounding box center [653, 275] width 605 height 407
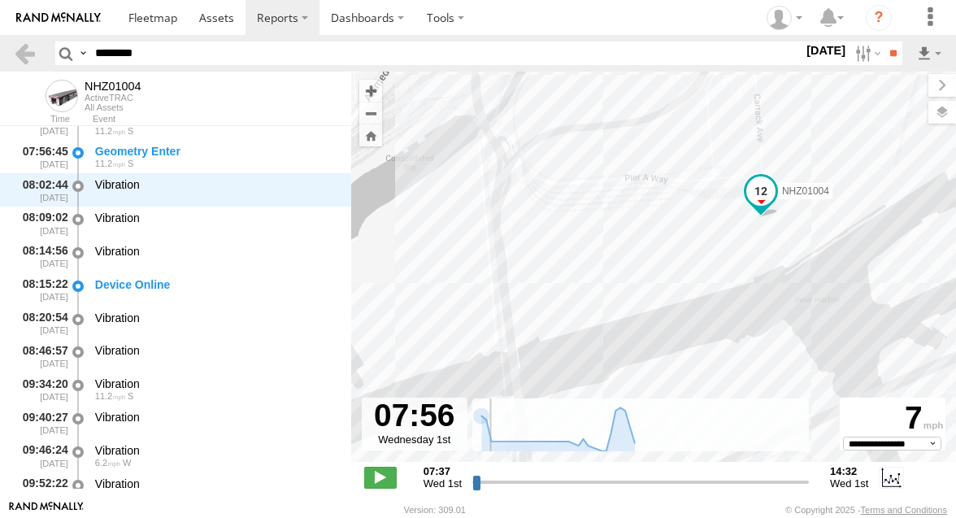
drag, startPoint x: 568, startPoint y: 198, endPoint x: 538, endPoint y: 268, distance: 76.9
click at [539, 268] on div "NHZ01004" at bounding box center [653, 275] width 605 height 407
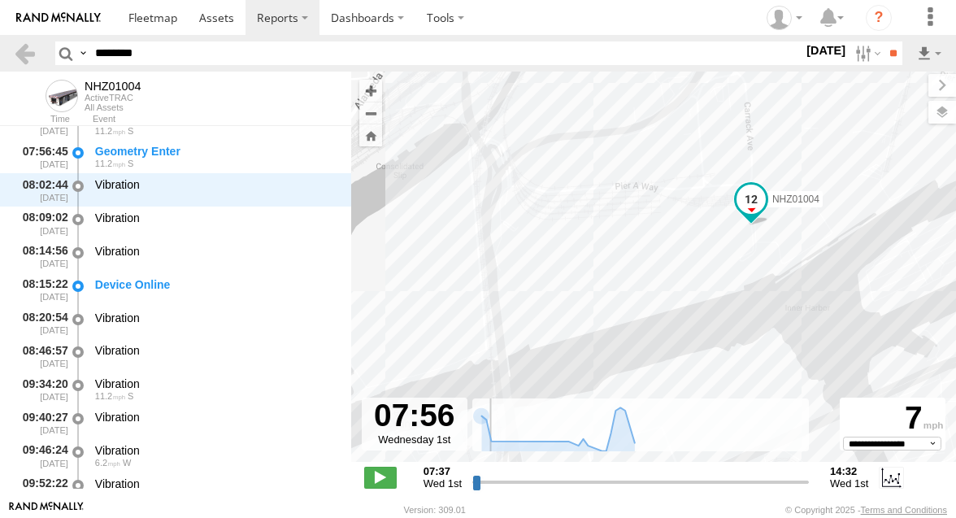
click at [533, 267] on div "NHZ01004" at bounding box center [653, 275] width 605 height 407
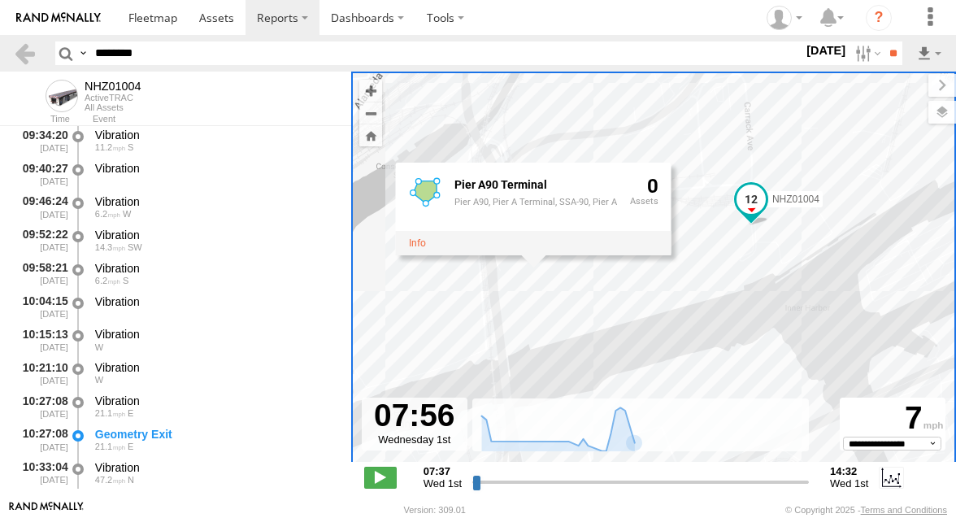
scroll to position [440, 0]
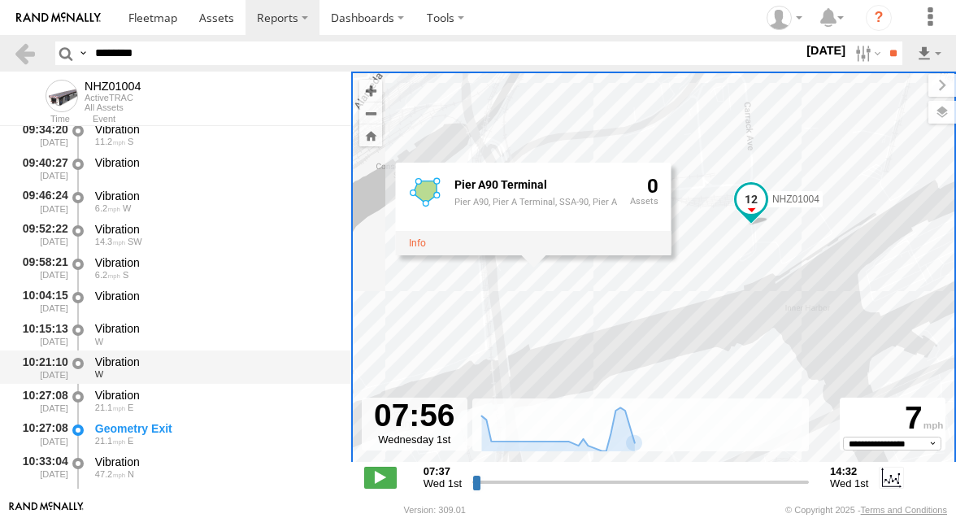
click at [192, 357] on div "Vibration" at bounding box center [215, 361] width 241 height 15
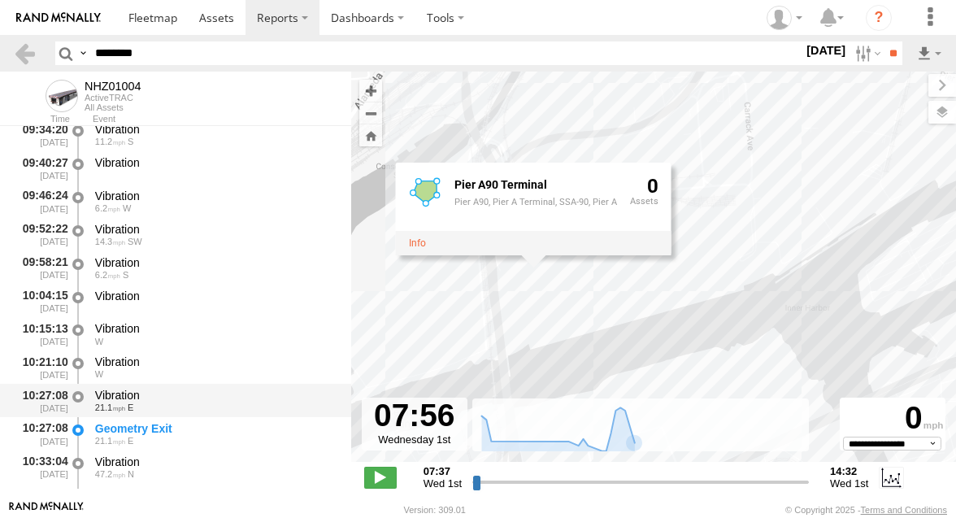
click at [189, 387] on div "Vibration 21.1 E" at bounding box center [216, 400] width 246 height 30
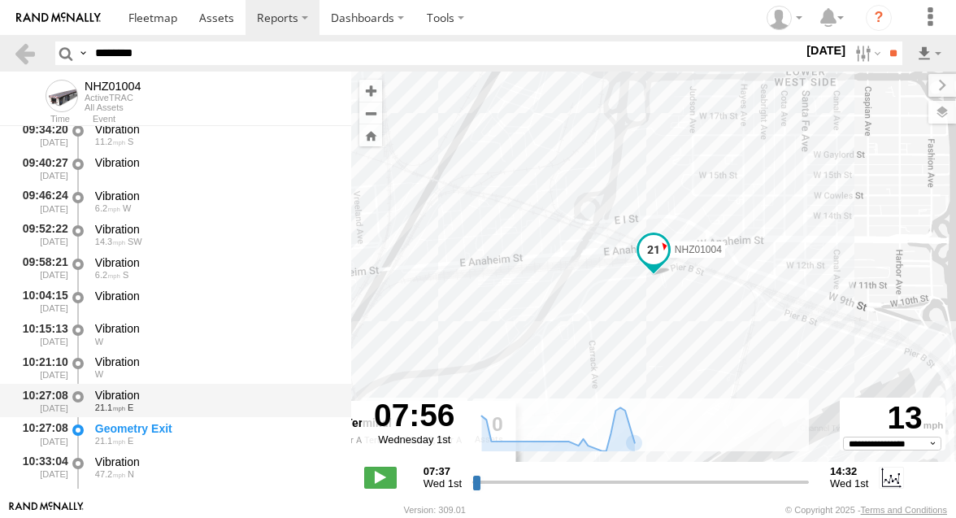
click at [180, 416] on div "10:27:08 10/01/2025 Vibration 21.1 E" at bounding box center [175, 400] width 351 height 33
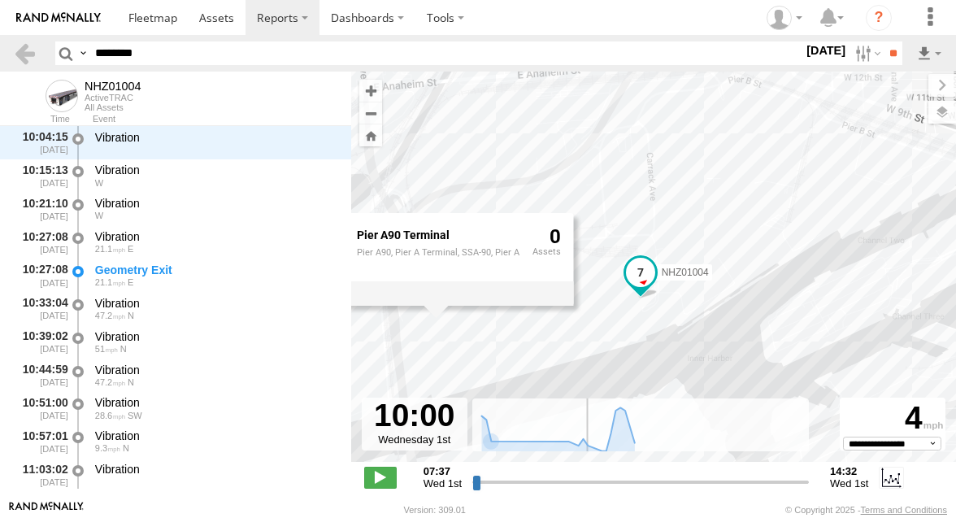
scroll to position [665, 0]
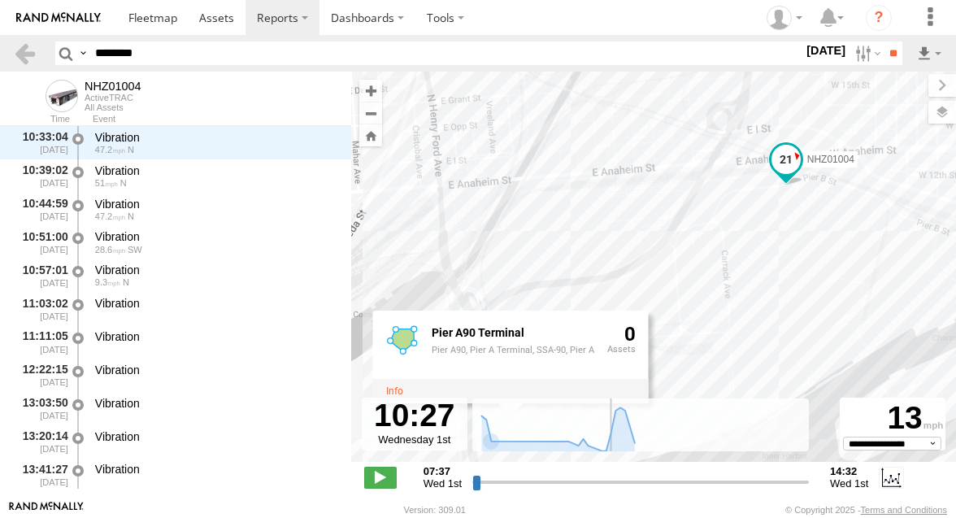
drag, startPoint x: 493, startPoint y: 476, endPoint x: 610, endPoint y: 471, distance: 117.2
type input "**********"
click at [610, 474] on input "range" at bounding box center [640, 481] width 337 height 15
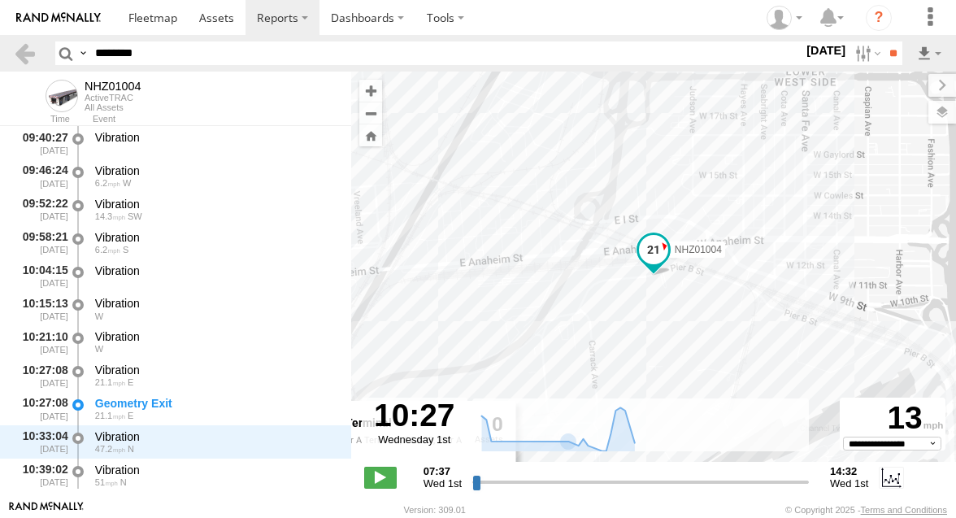
scroll to position [460, 0]
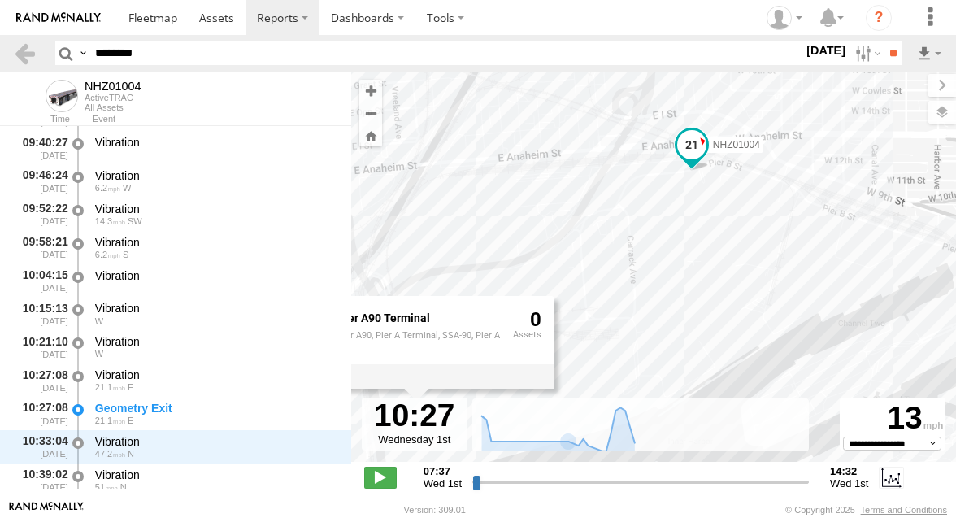
drag, startPoint x: 545, startPoint y: 294, endPoint x: 583, endPoint y: 188, distance: 113.2
click at [583, 188] on div "NHZ01004 Pier A90 Terminal Pier A90, Pier A Terminal, SSA-90, Pier A 0" at bounding box center [653, 275] width 605 height 407
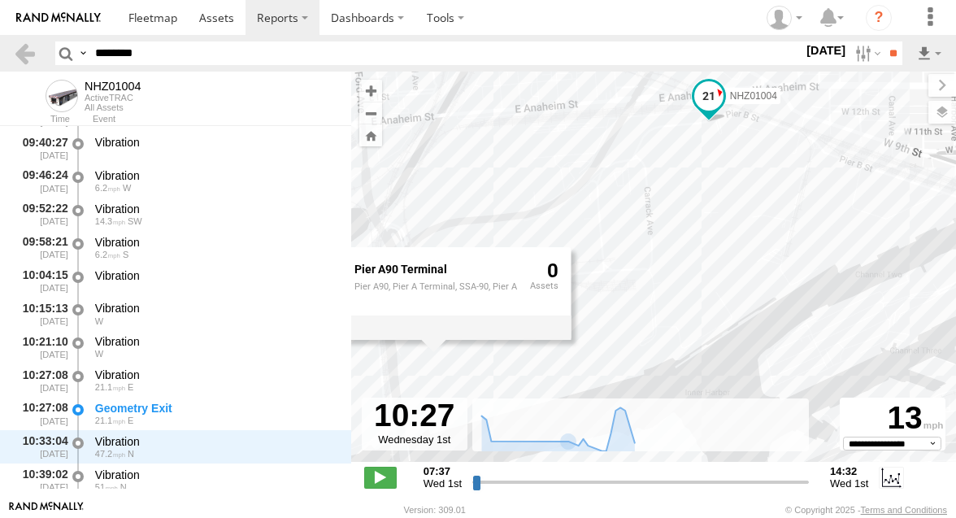
drag, startPoint x: 596, startPoint y: 265, endPoint x: 615, endPoint y: 196, distance: 71.6
click at [615, 197] on div "NHZ01004 Pier A90 Terminal Pier A90, Pier A Terminal, SSA-90, Pier A 0" at bounding box center [653, 275] width 605 height 407
